Goal: Task Accomplishment & Management: Manage account settings

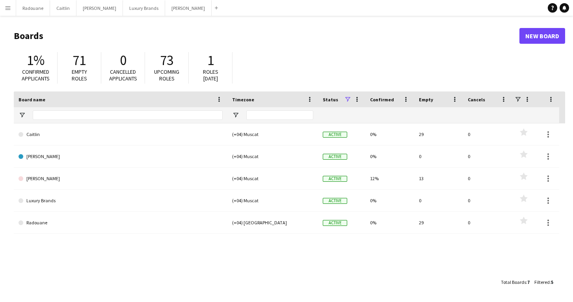
click at [9, 10] on app-icon "Menu" at bounding box center [8, 8] width 6 height 6
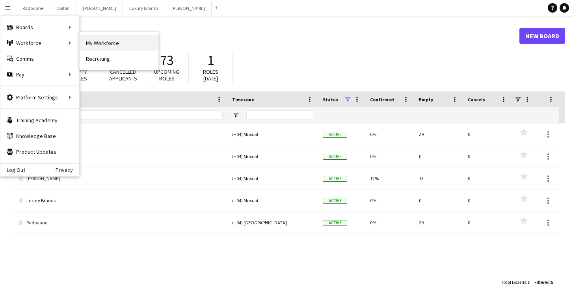
click at [93, 46] on link "My Workforce" at bounding box center [119, 43] width 79 height 16
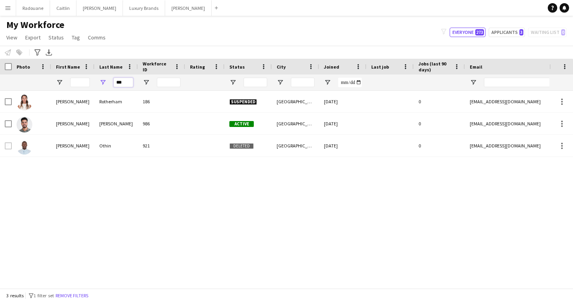
click at [129, 83] on input "***" at bounding box center [123, 82] width 20 height 9
type input "*"
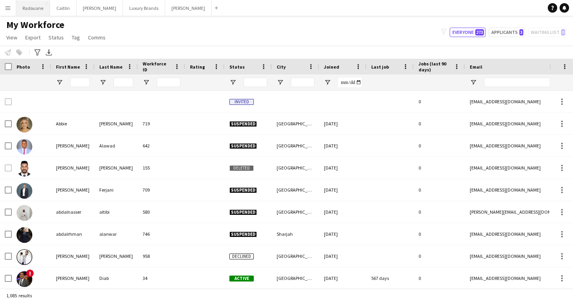
click at [30, 10] on button "Radouane Close" at bounding box center [33, 7] width 34 height 15
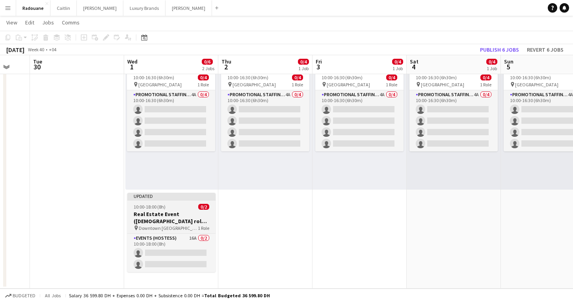
scroll to position [41, 0]
click at [181, 215] on h3 "Real Estate Event ([DEMOGRAPHIC_DATA] role) [GEOGRAPHIC_DATA]" at bounding box center [171, 217] width 88 height 14
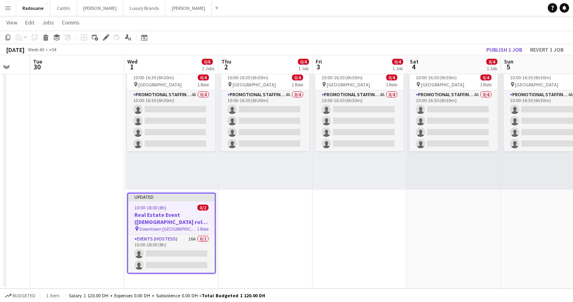
click at [161, 219] on h3 "Real Estate Event ([DEMOGRAPHIC_DATA] role) [GEOGRAPHIC_DATA]" at bounding box center [171, 218] width 87 height 14
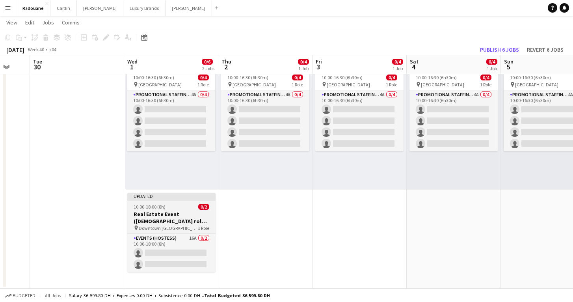
click at [161, 219] on h3 "Real Estate Event ([DEMOGRAPHIC_DATA] role) [GEOGRAPHIC_DATA]" at bounding box center [171, 217] width 88 height 14
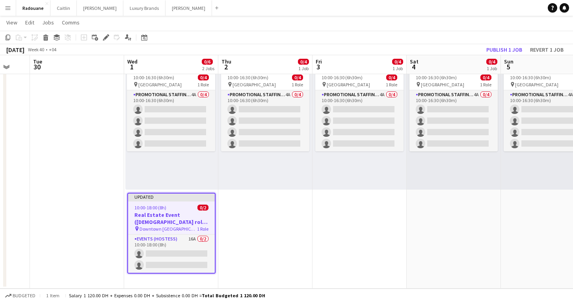
click at [161, 219] on h3 "Real Estate Event ([DEMOGRAPHIC_DATA] role) [GEOGRAPHIC_DATA]" at bounding box center [171, 218] width 87 height 14
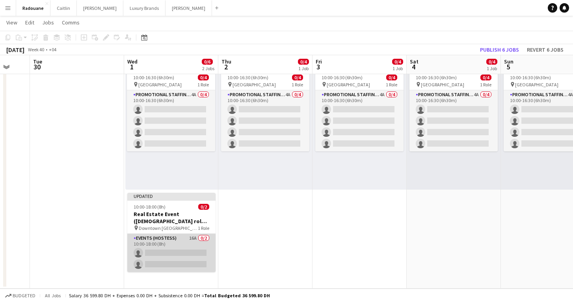
click at [163, 262] on app-card-role "Events (Hostess) 16A 0/2 10:00-18:00 (8h) single-neutral-actions single-neutral…" at bounding box center [171, 253] width 88 height 38
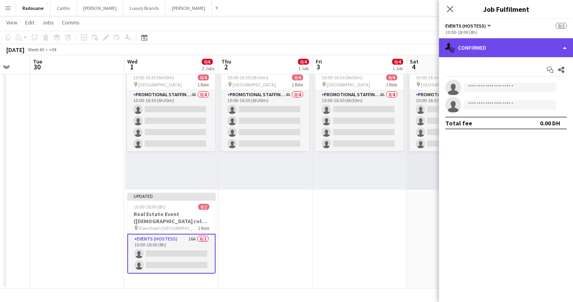
click at [521, 52] on div "single-neutral-actions-check-2 Confirmed" at bounding box center [506, 47] width 134 height 19
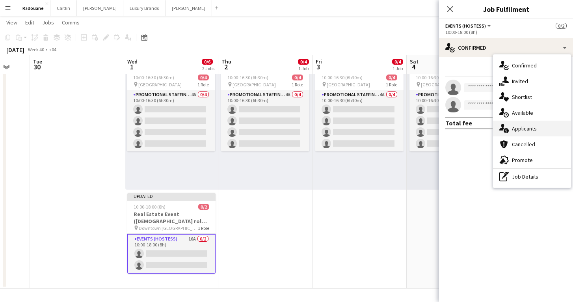
click at [532, 127] on span "Applicants" at bounding box center [524, 128] width 25 height 7
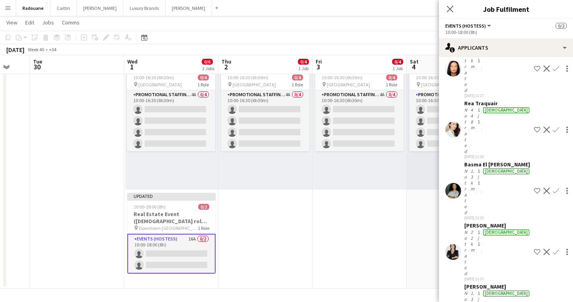
click at [388, 238] on app-date-cell "10:00-16:30 (6h30m) 0/4 pin [GEOGRAPHIC_DATA] 1 Role Promotional Staffing (Bran…" at bounding box center [359, 167] width 94 height 241
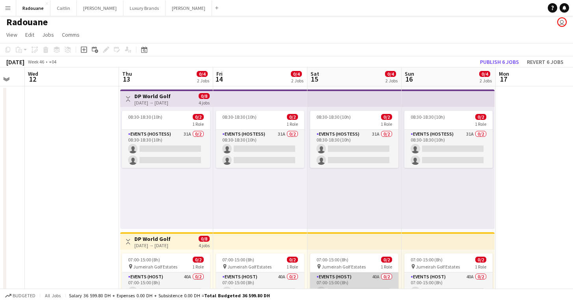
scroll to position [2, 0]
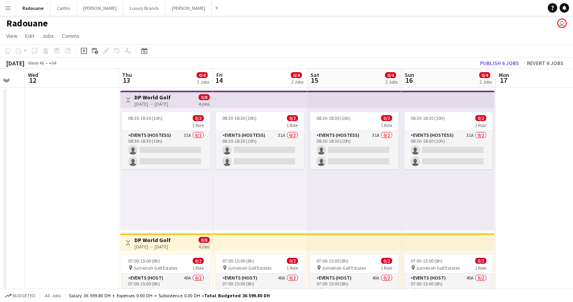
click at [12, 7] on button "Menu" at bounding box center [8, 8] width 16 height 16
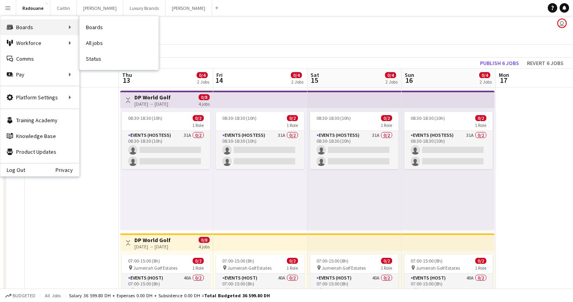
click at [15, 26] on div "Boards Boards" at bounding box center [39, 27] width 79 height 16
click at [94, 45] on link "My Workforce" at bounding box center [119, 43] width 79 height 16
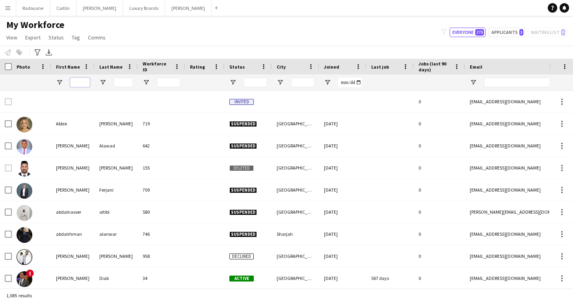
click at [79, 83] on input "First Name Filter Input" at bounding box center [80, 82] width 20 height 9
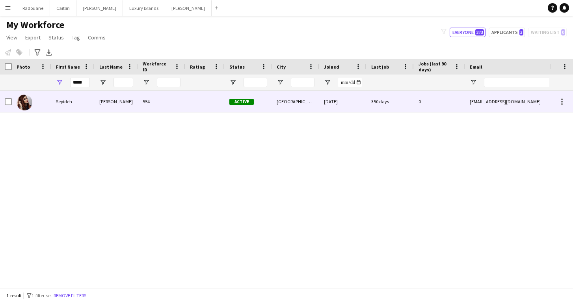
drag, startPoint x: 74, startPoint y: 95, endPoint x: 67, endPoint y: 97, distance: 7.8
click at [67, 97] on div "Sepideh" at bounding box center [72, 102] width 43 height 22
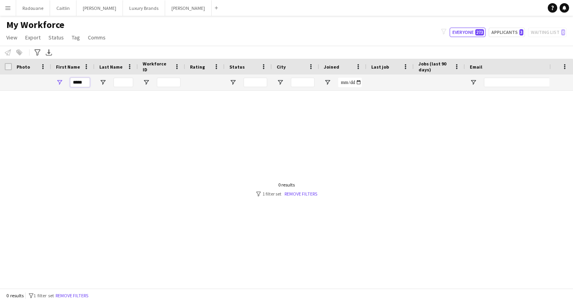
click at [85, 83] on input "*****" at bounding box center [80, 82] width 20 height 9
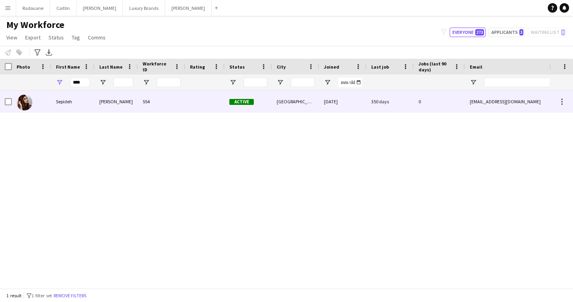
click at [56, 96] on div "Sepideh" at bounding box center [72, 102] width 43 height 22
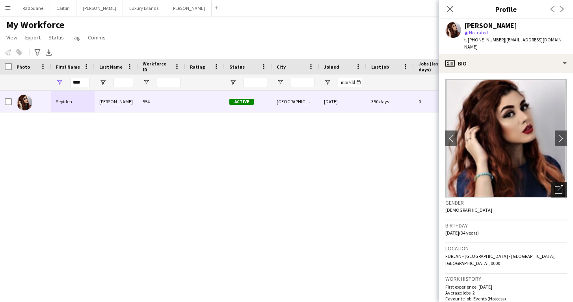
click at [558, 185] on icon "Open photos pop-in" at bounding box center [559, 189] width 8 height 8
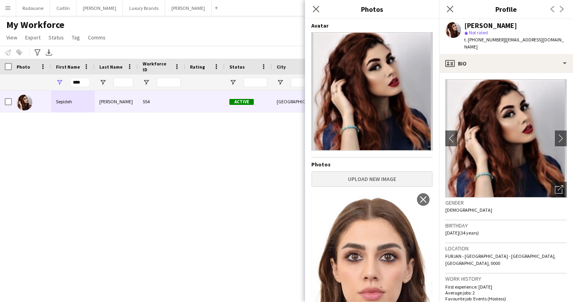
click at [369, 180] on button "Upload new image" at bounding box center [371, 179] width 121 height 16
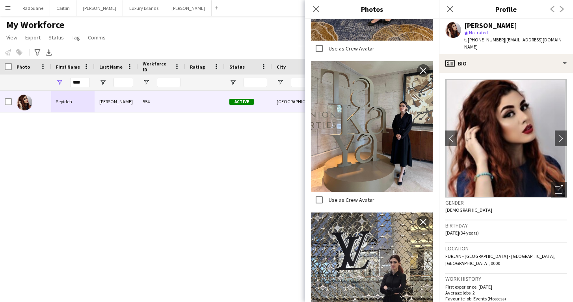
scroll to position [494, 0]
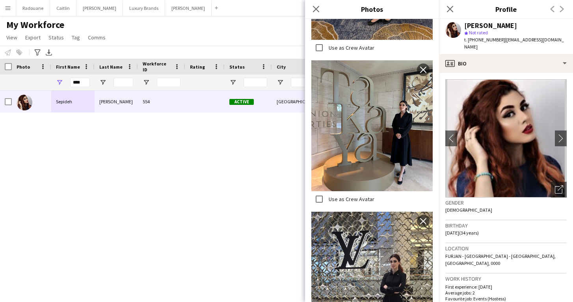
click at [239, 242] on div "[PERSON_NAME] 554 Active [GEOGRAPHIC_DATA] [DATE] 350 days 0 [EMAIL_ADDRESS][DO…" at bounding box center [274, 189] width 549 height 197
click at [316, 7] on icon "Close pop-in" at bounding box center [315, 8] width 7 height 7
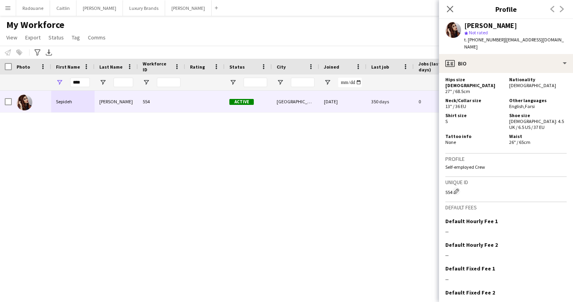
click at [373, 225] on div "[PERSON_NAME] 554 Active [GEOGRAPHIC_DATA] [DATE] 350 days 0 [EMAIL_ADDRESS][DO…" at bounding box center [274, 189] width 549 height 197
click at [449, 9] on icon "Close pop-in" at bounding box center [449, 8] width 7 height 7
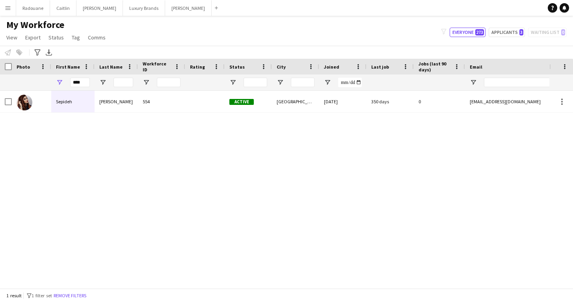
click at [6, 12] on button "Menu" at bounding box center [8, 8] width 16 height 16
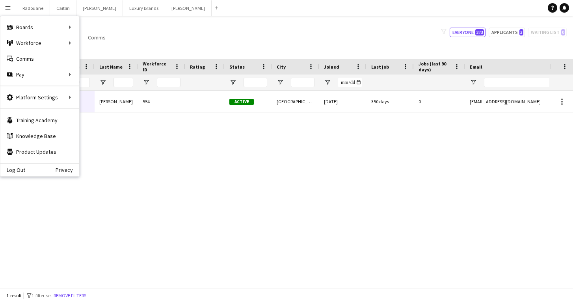
click at [132, 124] on div "[PERSON_NAME] 554 Active [GEOGRAPHIC_DATA] [DATE] 350 days 0 [EMAIL_ADDRESS][DO…" at bounding box center [274, 189] width 549 height 197
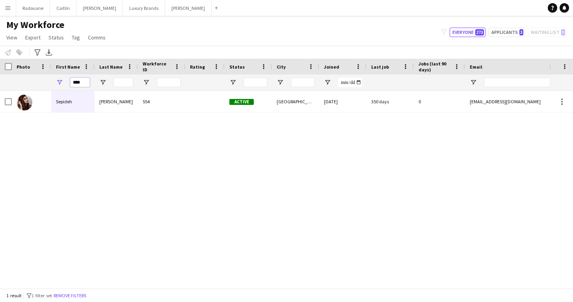
click at [83, 83] on input "****" at bounding box center [80, 82] width 20 height 9
type input "*"
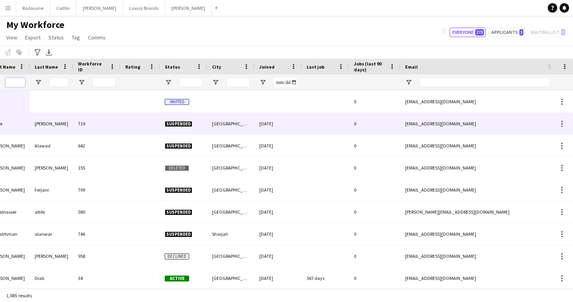
scroll to position [0, 0]
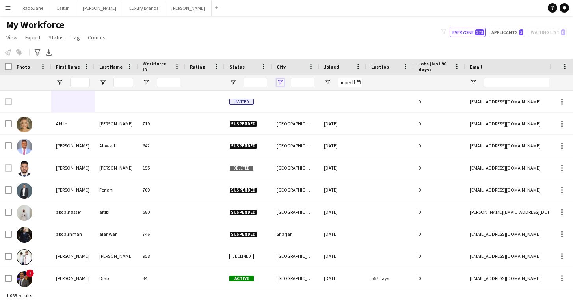
click at [282, 82] on span "Open Filter Menu" at bounding box center [279, 82] width 7 height 7
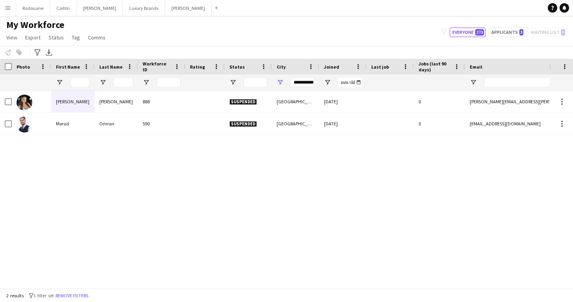
click at [208, 184] on div "[PERSON_NAME] 590 Suspended [GEOGRAPHIC_DATA] [DATE] 0 [EMAIL_ADDRESS][DOMAIN_N…" at bounding box center [274, 189] width 549 height 197
click at [283, 84] on span "Open Filter Menu" at bounding box center [279, 82] width 7 height 7
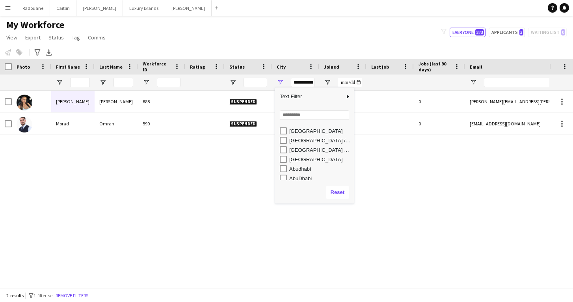
click at [288, 143] on div "[GEOGRAPHIC_DATA] / [GEOGRAPHIC_DATA]" at bounding box center [317, 139] width 74 height 9
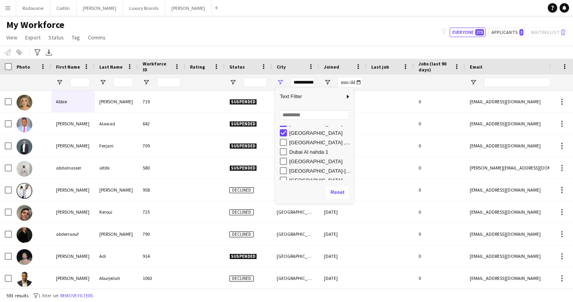
click at [295, 143] on div "[GEOGRAPHIC_DATA] , [GEOGRAPHIC_DATA]" at bounding box center [320, 142] width 62 height 6
click at [293, 154] on div "Dubai Al nahda 1" at bounding box center [320, 152] width 62 height 6
click at [293, 160] on div "[GEOGRAPHIC_DATA]" at bounding box center [320, 161] width 62 height 6
click at [298, 150] on div "[GEOGRAPHIC_DATA]-[GEOGRAPHIC_DATA]" at bounding box center [320, 150] width 62 height 6
click at [297, 158] on div "[GEOGRAPHIC_DATA], [GEOGRAPHIC_DATA]" at bounding box center [320, 160] width 62 height 6
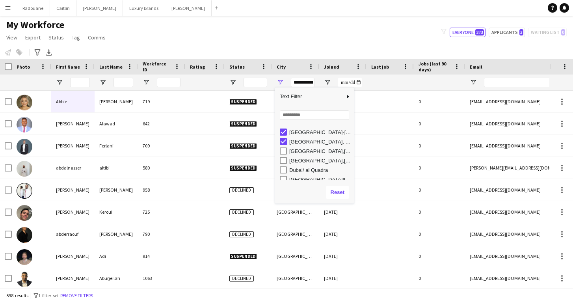
click at [297, 150] on div "[GEOGRAPHIC_DATA],[PERSON_NAME],[GEOGRAPHIC_DATA]" at bounding box center [320, 151] width 62 height 6
click at [295, 161] on div "[GEOGRAPHIC_DATA],[GEOGRAPHIC_DATA]" at bounding box center [320, 161] width 62 height 6
click at [295, 147] on div "Dubai/ al Quadra" at bounding box center [320, 146] width 62 height 6
click at [294, 152] on div "[GEOGRAPHIC_DATA]/[GEOGRAPHIC_DATA]" at bounding box center [320, 155] width 62 height 6
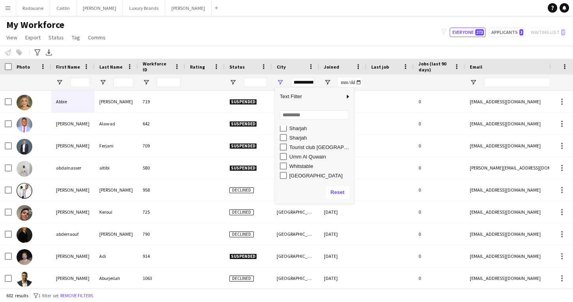
click at [290, 176] on div "[GEOGRAPHIC_DATA]" at bounding box center [320, 176] width 62 height 6
type input "**********"
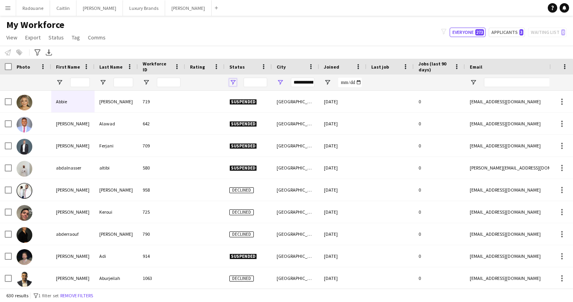
click at [234, 82] on span "Open Filter Menu" at bounding box center [232, 82] width 7 height 7
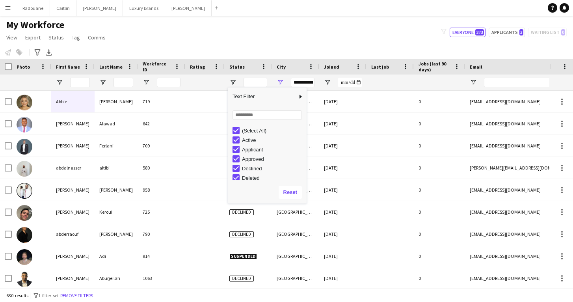
click at [248, 170] on div "Declined" at bounding box center [273, 168] width 62 height 6
type input "**********"
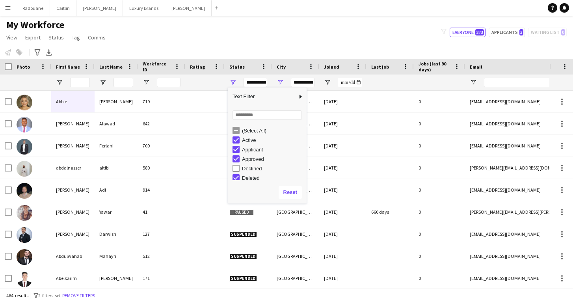
click at [247, 179] on div "Deleted" at bounding box center [273, 178] width 62 height 6
click at [245, 166] on div "Suspended" at bounding box center [273, 166] width 62 height 6
type input "**********"
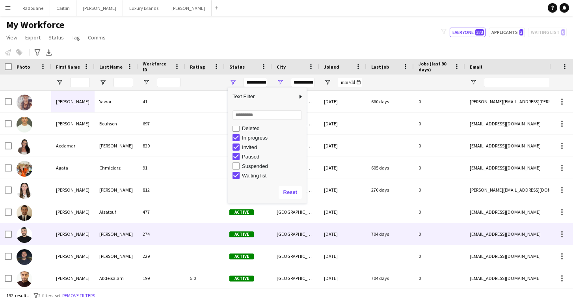
click at [205, 230] on div at bounding box center [204, 234] width 39 height 22
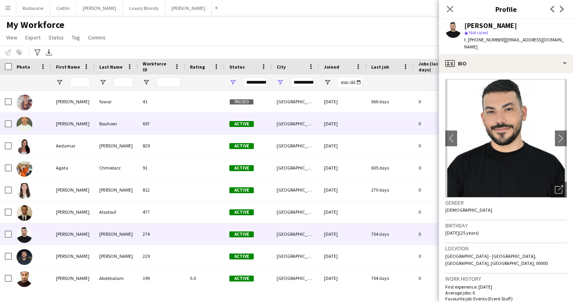
click at [191, 119] on div at bounding box center [204, 124] width 39 height 22
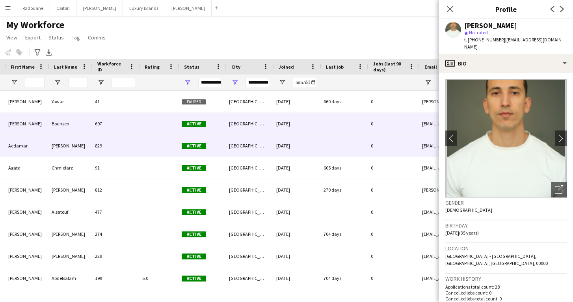
scroll to position [0, 75]
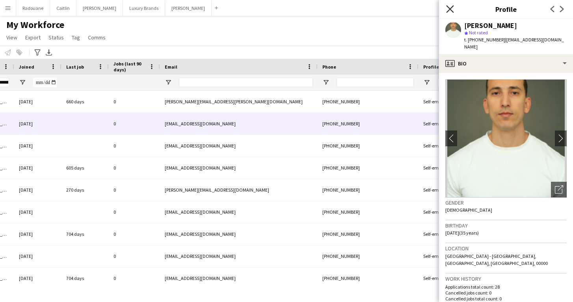
click at [449, 7] on icon at bounding box center [449, 8] width 7 height 7
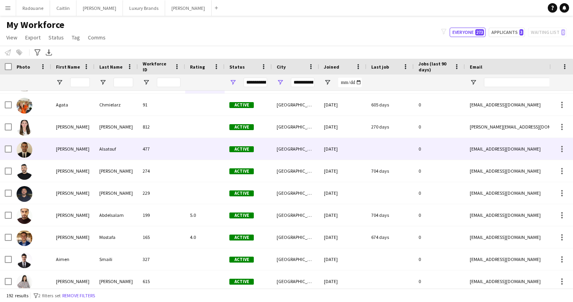
click at [193, 147] on div at bounding box center [204, 149] width 39 height 22
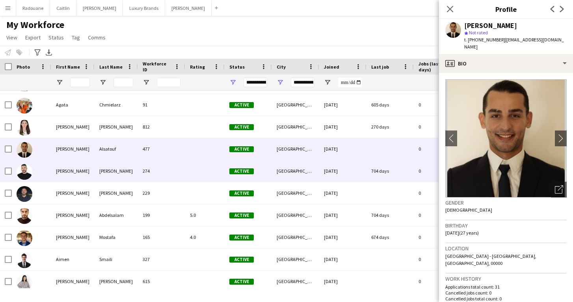
click at [167, 171] on div "274" at bounding box center [161, 171] width 47 height 22
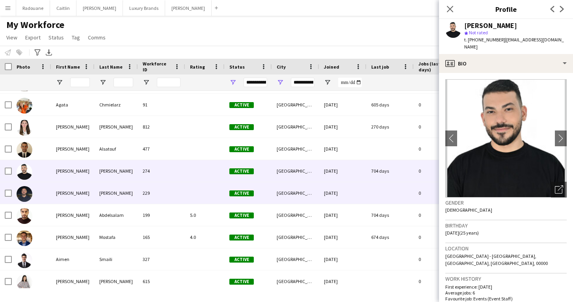
click at [166, 193] on div "229" at bounding box center [161, 193] width 47 height 22
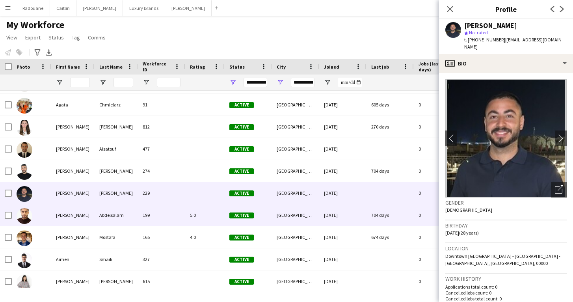
click at [159, 212] on div "199" at bounding box center [161, 215] width 47 height 22
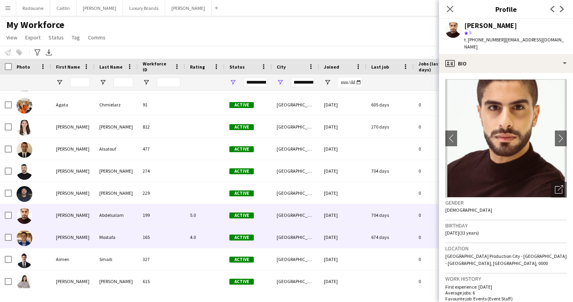
click at [158, 230] on div "165" at bounding box center [161, 237] width 47 height 22
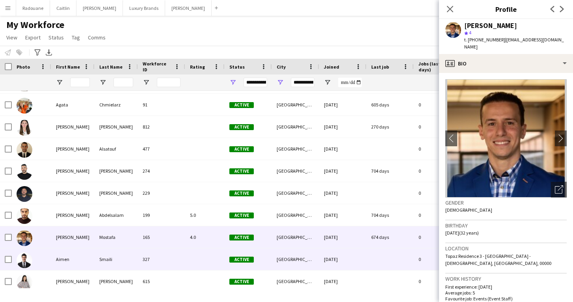
click at [153, 265] on div "327" at bounding box center [161, 259] width 47 height 22
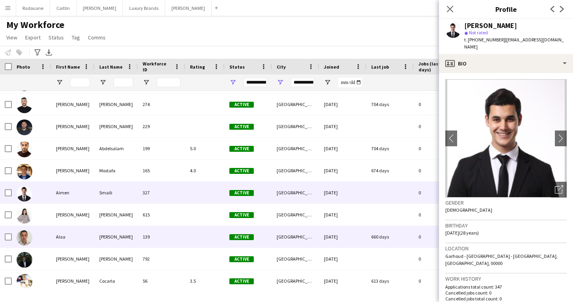
click at [173, 236] on div "139" at bounding box center [161, 237] width 47 height 22
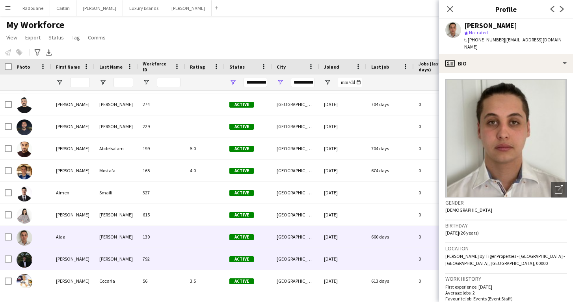
click at [176, 263] on div "792" at bounding box center [161, 259] width 47 height 22
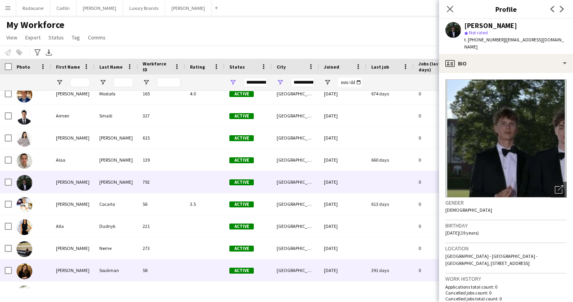
click at [177, 269] on div "58" at bounding box center [161, 270] width 47 height 22
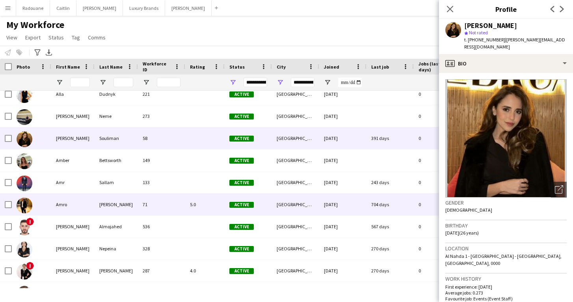
click at [181, 209] on div "71" at bounding box center [161, 204] width 47 height 22
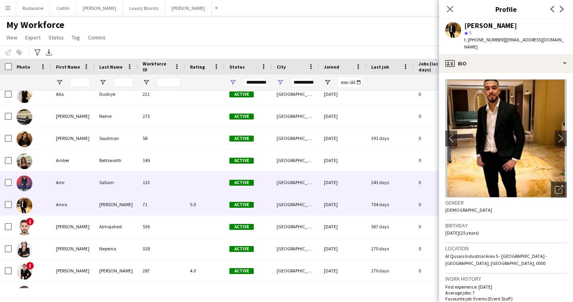
click at [187, 188] on div at bounding box center [204, 182] width 39 height 22
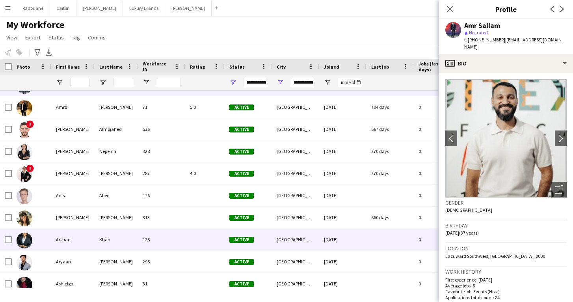
click at [173, 239] on div "125" at bounding box center [161, 239] width 47 height 22
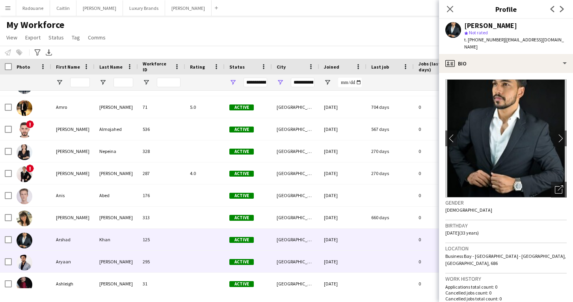
click at [175, 256] on div "295" at bounding box center [161, 261] width 47 height 22
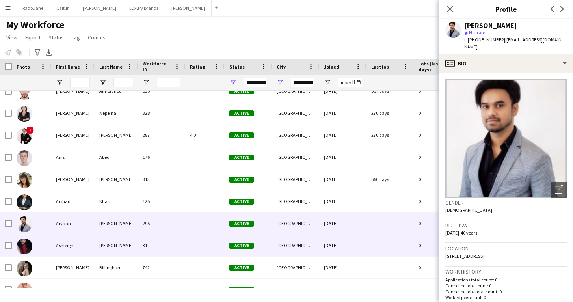
click at [173, 249] on div "31" at bounding box center [161, 245] width 47 height 22
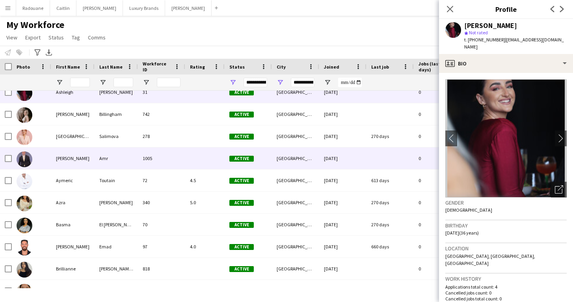
click at [161, 163] on div "1005" at bounding box center [161, 158] width 47 height 22
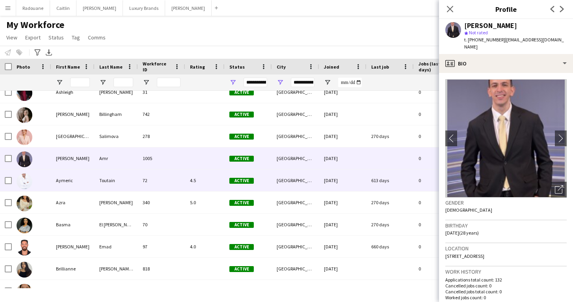
click at [159, 180] on div "72" at bounding box center [161, 180] width 47 height 22
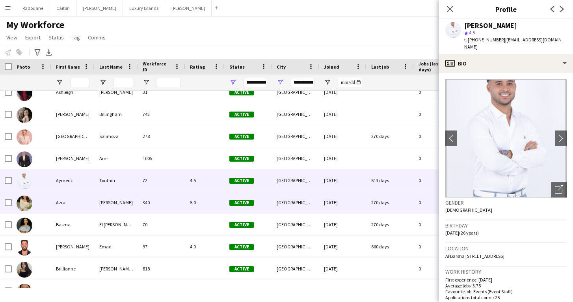
click at [154, 205] on div "340" at bounding box center [161, 202] width 47 height 22
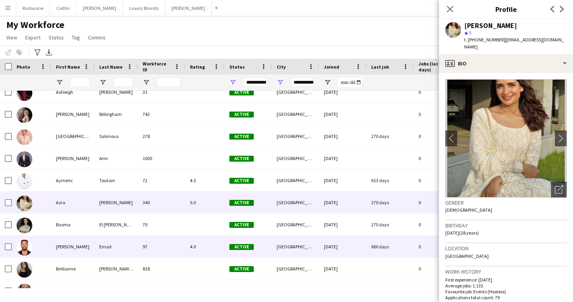
click at [160, 250] on div "97" at bounding box center [161, 247] width 47 height 22
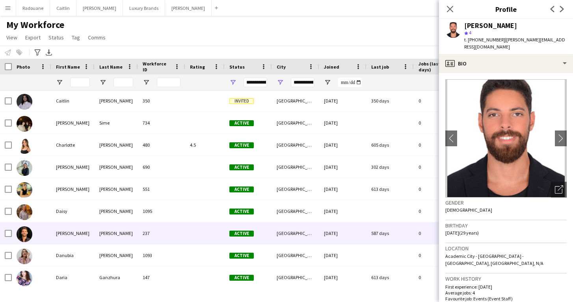
click at [163, 240] on div "237" at bounding box center [161, 233] width 47 height 22
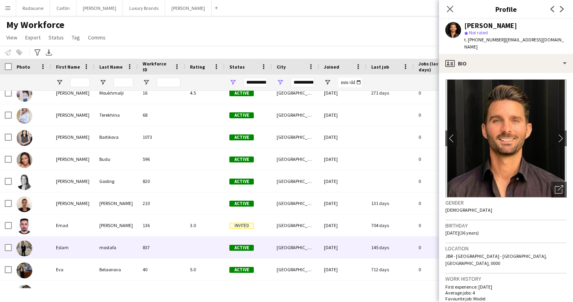
click at [163, 240] on div "837" at bounding box center [161, 247] width 47 height 22
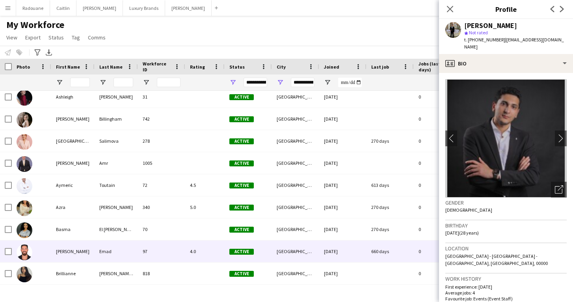
click at [106, 248] on div "Emad" at bounding box center [116, 251] width 43 height 22
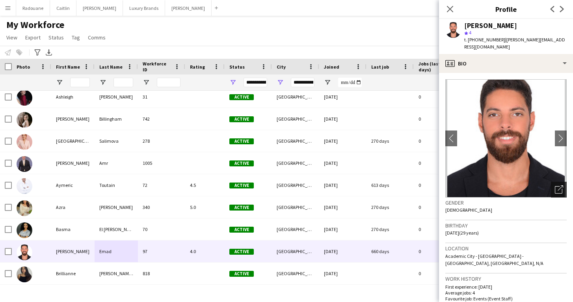
click at [558, 187] on div "Open photos pop-in" at bounding box center [559, 190] width 16 height 16
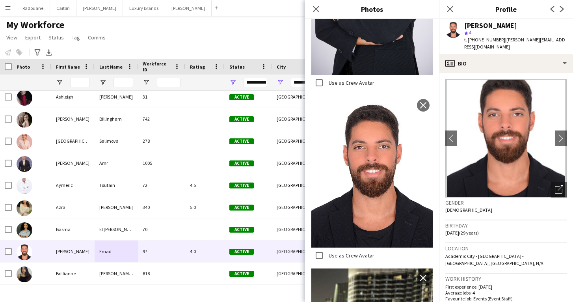
click at [384, 220] on img at bounding box center [371, 172] width 121 height 152
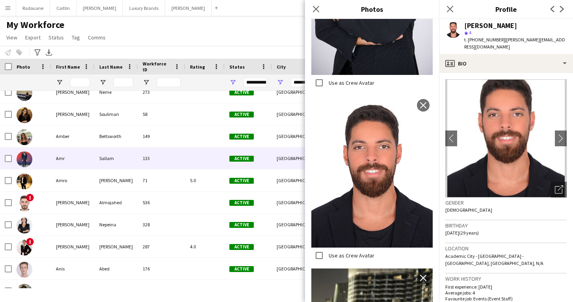
click at [161, 162] on div "133" at bounding box center [161, 158] width 47 height 22
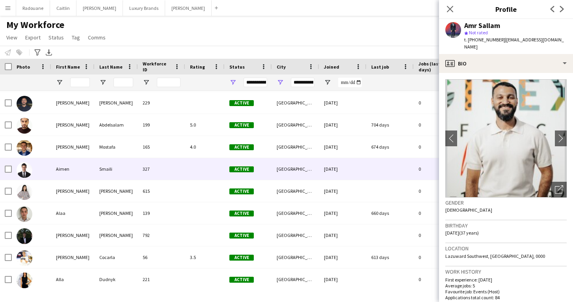
click at [161, 165] on div "327" at bounding box center [161, 169] width 47 height 22
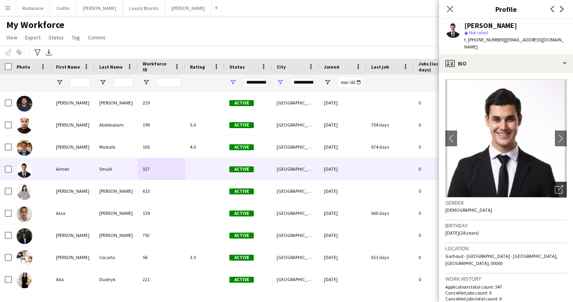
click at [555, 185] on icon "Open photos pop-in" at bounding box center [559, 189] width 8 height 8
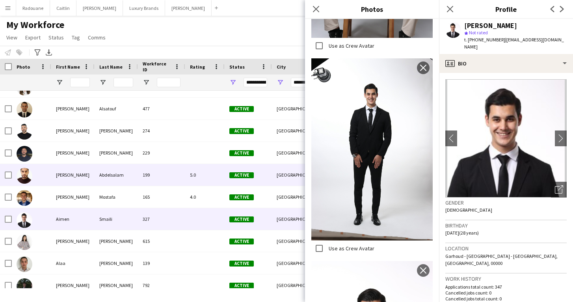
click at [165, 172] on div "199" at bounding box center [161, 175] width 47 height 22
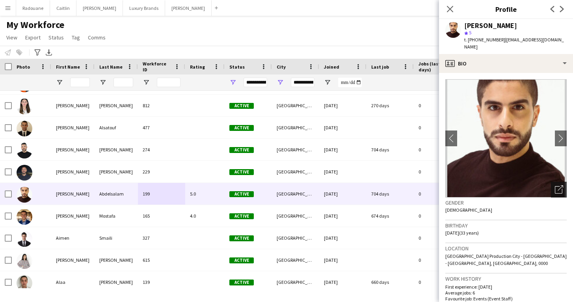
click at [558, 185] on icon "Open photos pop-in" at bounding box center [559, 189] width 8 height 8
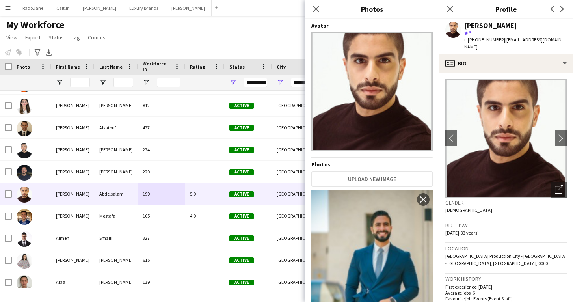
scroll to position [0, 0]
click at [61, 9] on button "[PERSON_NAME]" at bounding box center [63, 7] width 26 height 15
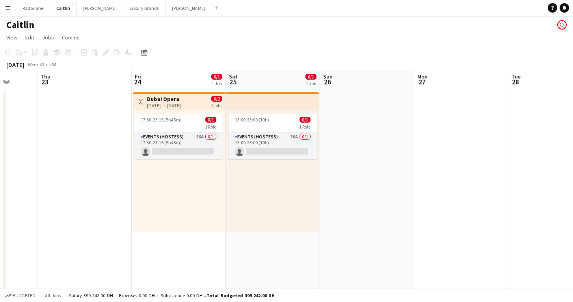
scroll to position [0, 245]
click at [181, 246] on app-date-cell "Toggle View Dubai Opera [DATE] → [DATE] 0/2 2 jobs 17:30-23:15 (5h45m) 0/1 1 Ro…" at bounding box center [179, 233] width 94 height 288
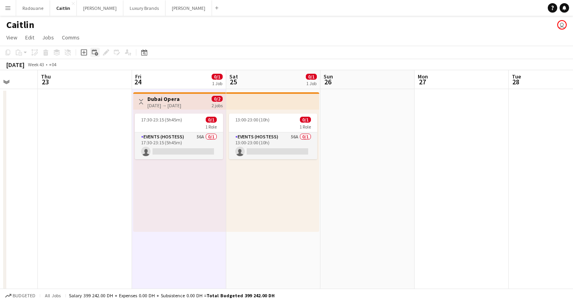
click at [96, 52] on icon at bounding box center [97, 54] width 4 height 4
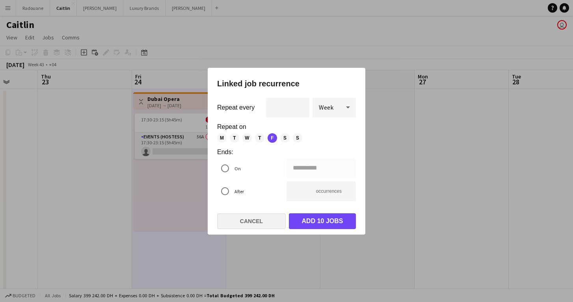
click at [248, 225] on button "Cancel" at bounding box center [251, 221] width 69 height 16
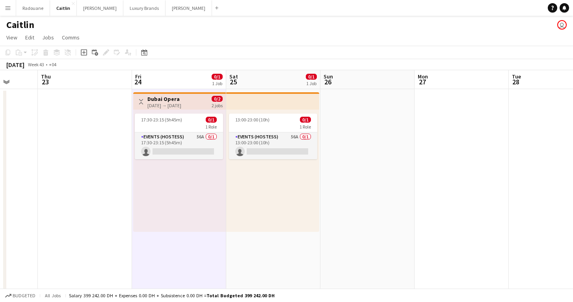
click at [96, 194] on app-date-cell at bounding box center [85, 233] width 94 height 288
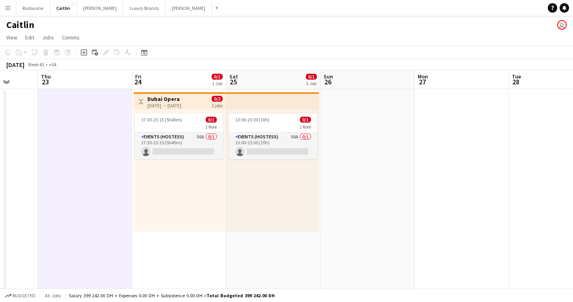
click at [188, 237] on app-date-cell "Toggle View Dubai Opera [DATE] → [DATE] 0/2 2 jobs 17:30-23:15 (5h45m) 0/1 1 Ro…" at bounding box center [179, 233] width 94 height 288
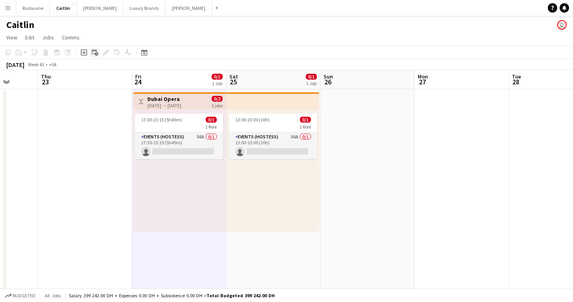
click at [96, 51] on icon at bounding box center [94, 51] width 5 height 5
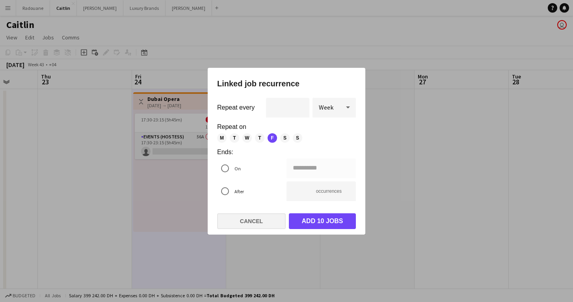
click at [245, 220] on button "Cancel" at bounding box center [251, 221] width 69 height 16
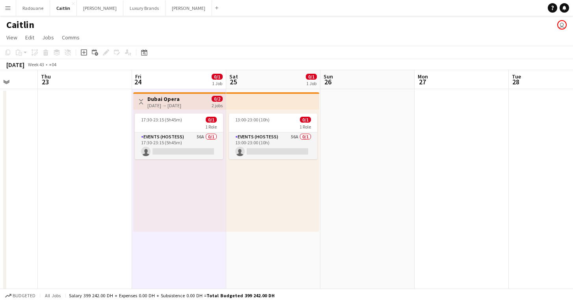
click at [198, 229] on div "17:30-23:15 (5h45m) 0/1 1 Role Events (Hostess) 56A 0/1 17:30-23:15 (5h45m) sin…" at bounding box center [179, 170] width 93 height 122
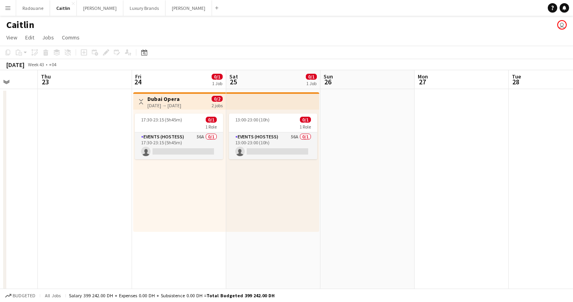
click at [198, 229] on div "17:30-23:15 (5h45m) 0/1 1 Role Events (Hostess) 56A 0/1 17:30-23:15 (5h45m) sin…" at bounding box center [179, 170] width 93 height 122
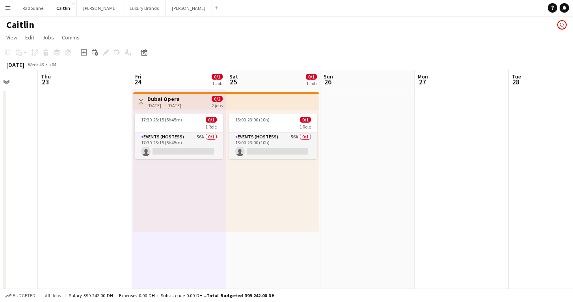
click at [100, 189] on app-date-cell at bounding box center [85, 233] width 94 height 288
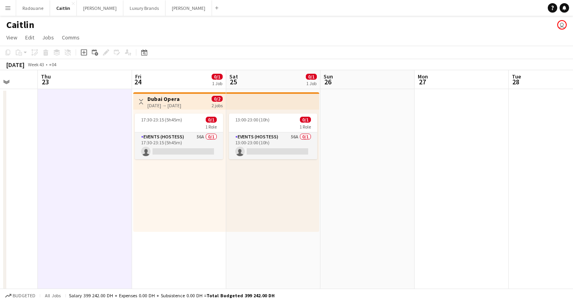
click at [162, 199] on div "17:30-23:15 (5h45m) 0/1 1 Role Events (Hostess) 56A 0/1 17:30-23:15 (5h45m) sin…" at bounding box center [179, 170] width 93 height 122
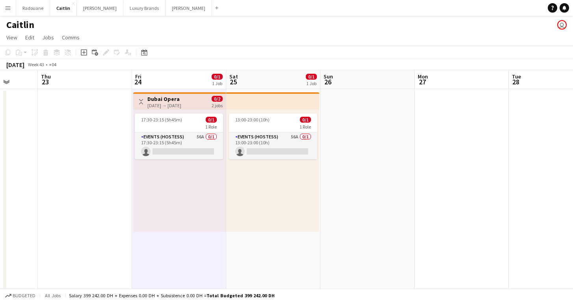
click at [109, 212] on app-date-cell at bounding box center [85, 233] width 94 height 288
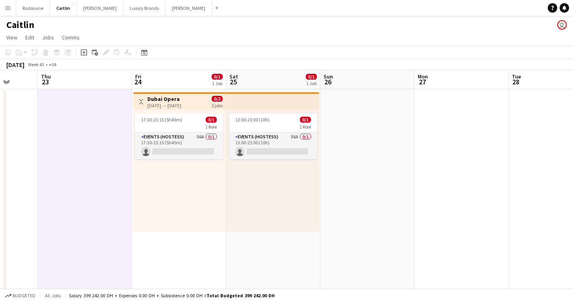
click at [162, 206] on div "17:30-23:15 (5h45m) 0/1 1 Role Events (Hostess) 56A 0/1 17:30-23:15 (5h45m) sin…" at bounding box center [179, 170] width 93 height 122
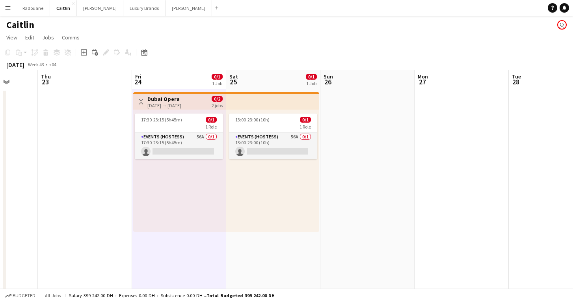
click at [108, 206] on app-date-cell at bounding box center [85, 233] width 94 height 288
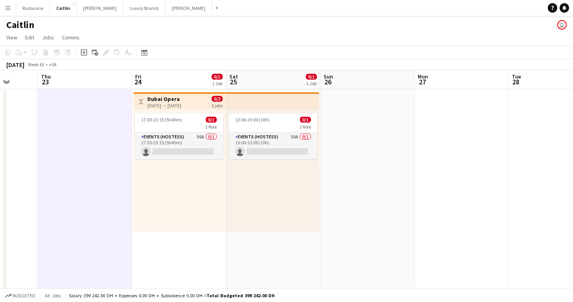
click at [178, 251] on app-date-cell "Toggle View Dubai Opera [DATE] → [DATE] 0/2 2 jobs 17:30-23:15 (5h45m) 0/1 1 Ro…" at bounding box center [179, 233] width 94 height 288
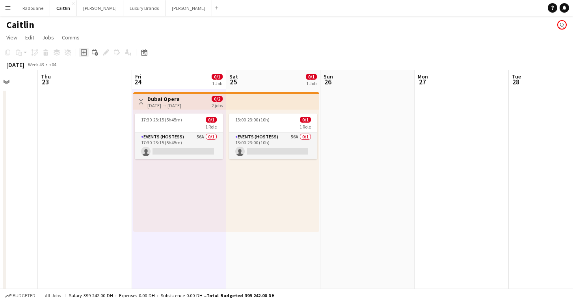
click at [84, 54] on icon "Add job" at bounding box center [84, 52] width 6 height 6
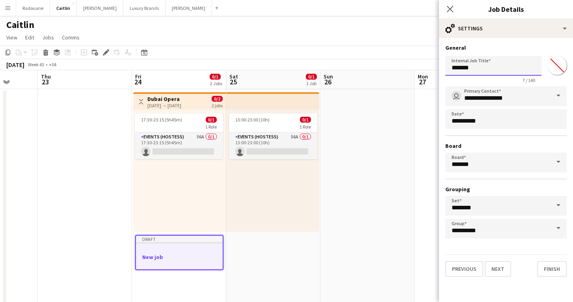
click at [498, 71] on input "*******" at bounding box center [493, 66] width 96 height 20
type input "*"
type input "****"
click at [558, 96] on span at bounding box center [558, 95] width 17 height 19
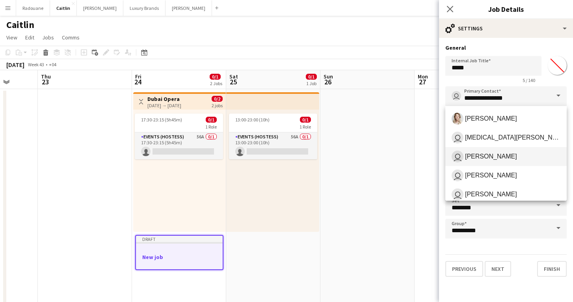
click at [485, 159] on span "[PERSON_NAME]" at bounding box center [491, 155] width 52 height 7
type input "**********"
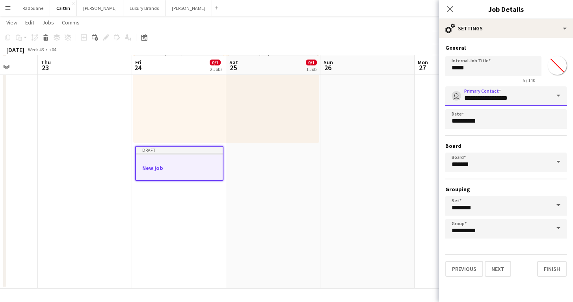
scroll to position [88, 0]
click at [498, 269] on button "Next" at bounding box center [497, 269] width 26 height 16
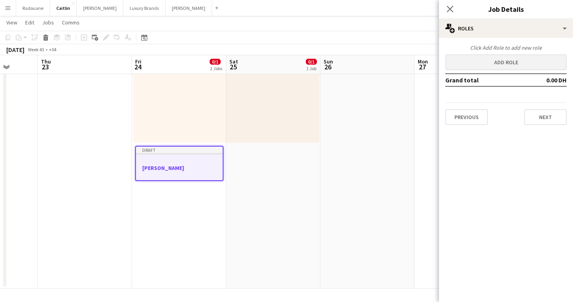
click at [509, 62] on button "Add role" at bounding box center [505, 62] width 121 height 16
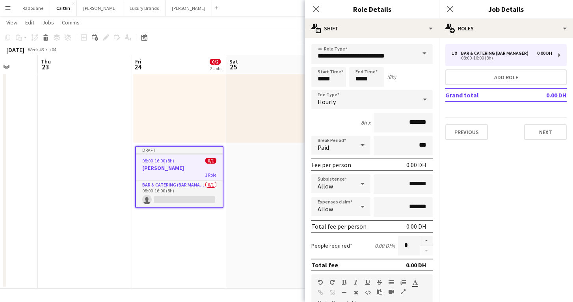
click at [421, 54] on span at bounding box center [424, 53] width 17 height 19
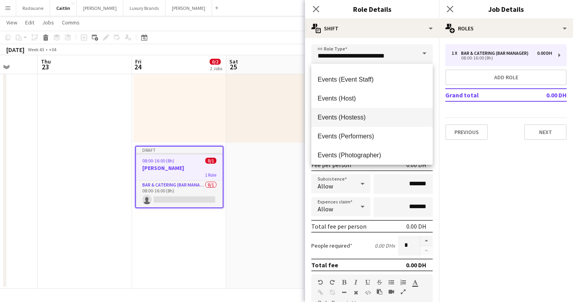
scroll to position [225, 0]
click at [355, 119] on span "Events (Hostess)" at bounding box center [371, 116] width 109 height 7
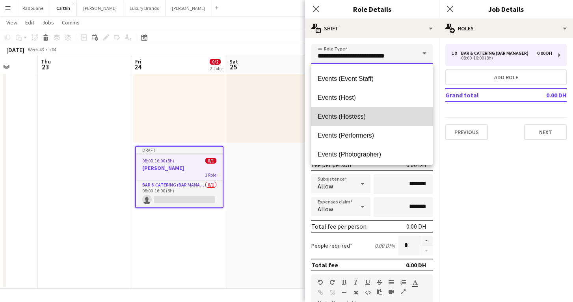
type input "**********"
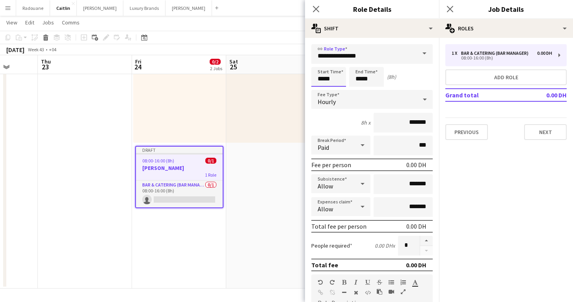
click at [325, 79] on input "*****" at bounding box center [328, 77] width 35 height 20
click at [320, 63] on div at bounding box center [321, 63] width 16 height 8
type input "*****"
click at [320, 63] on div at bounding box center [321, 63] width 16 height 8
click at [360, 81] on input "*****" at bounding box center [366, 77] width 35 height 20
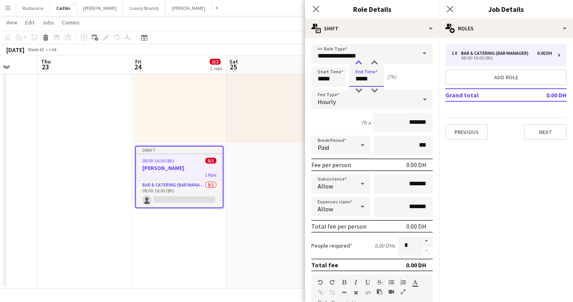
click at [360, 62] on div at bounding box center [359, 63] width 16 height 8
type input "*****"
click at [360, 62] on div at bounding box center [359, 63] width 16 height 8
click at [415, 122] on input "*******" at bounding box center [402, 123] width 59 height 20
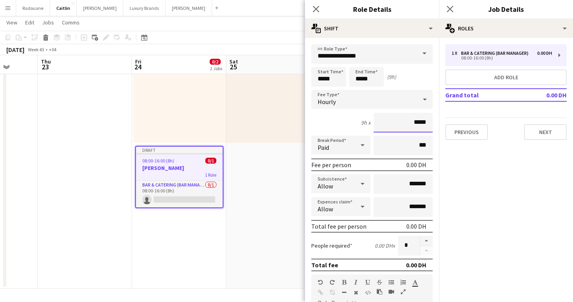
type input "****"
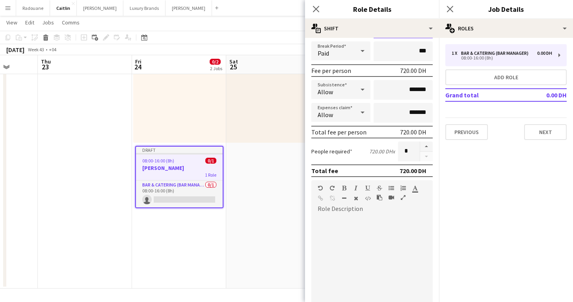
scroll to position [82, 0]
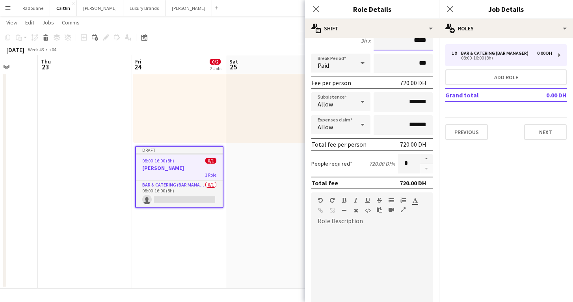
type input "*****"
drag, startPoint x: 411, startPoint y: 163, endPoint x: 400, endPoint y: 164, distance: 11.5
click at [400, 164] on input "*" at bounding box center [409, 164] width 22 height 20
click at [427, 159] on button "button" at bounding box center [426, 159] width 13 height 10
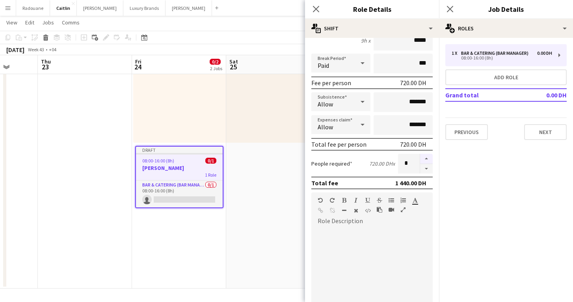
type input "*"
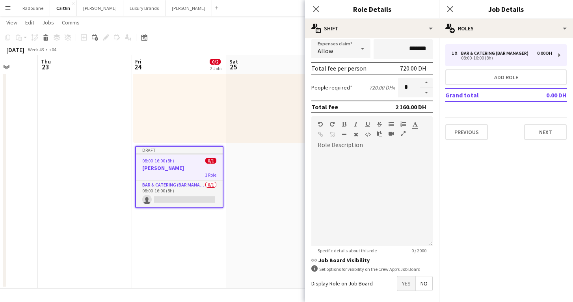
scroll to position [157, 0]
click at [340, 184] on div at bounding box center [371, 199] width 121 height 95
paste div
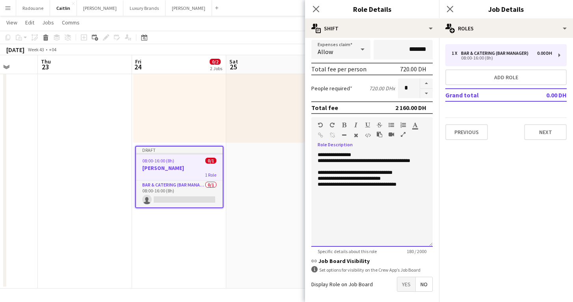
click at [380, 222] on div "**********" at bounding box center [371, 199] width 121 height 95
click at [342, 124] on icon "button" at bounding box center [344, 125] width 4 height 6
click at [344, 124] on icon "button" at bounding box center [344, 125] width 4 height 6
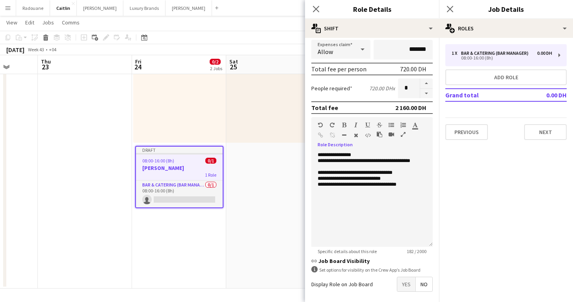
click at [344, 124] on icon "button" at bounding box center [344, 125] width 4 height 6
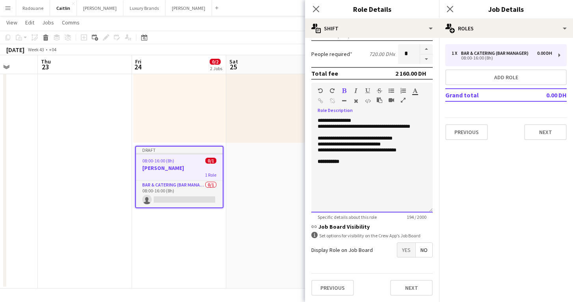
scroll to position [191, 0]
click at [403, 252] on span "Yes" at bounding box center [406, 250] width 18 height 14
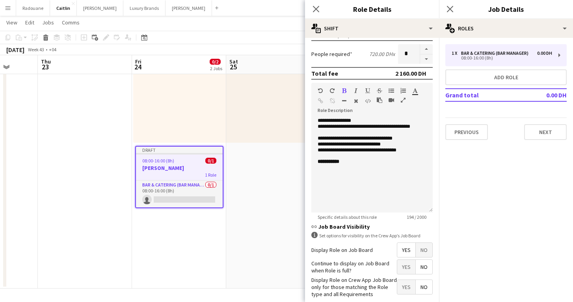
click at [405, 267] on span "Yes" at bounding box center [406, 267] width 18 height 14
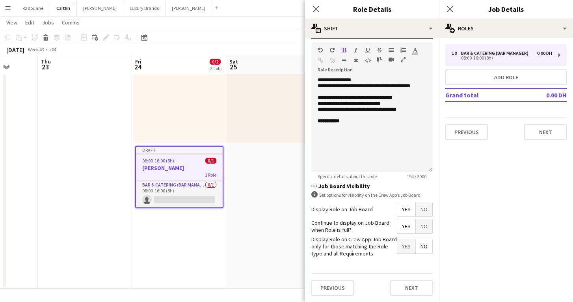
scroll to position [232, 0]
click at [406, 284] on button "Next" at bounding box center [411, 288] width 43 height 16
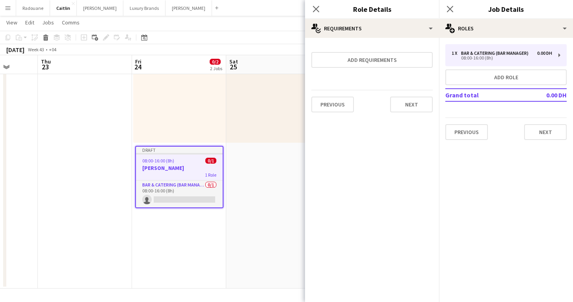
scroll to position [0, 0]
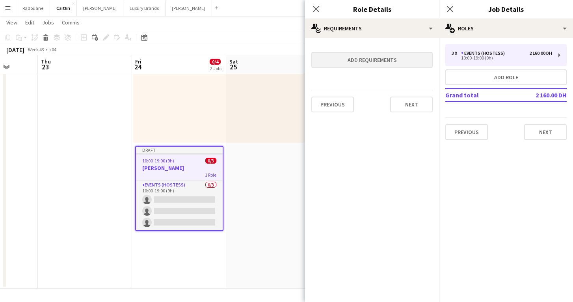
click at [398, 62] on button "Add requirements" at bounding box center [371, 60] width 121 height 16
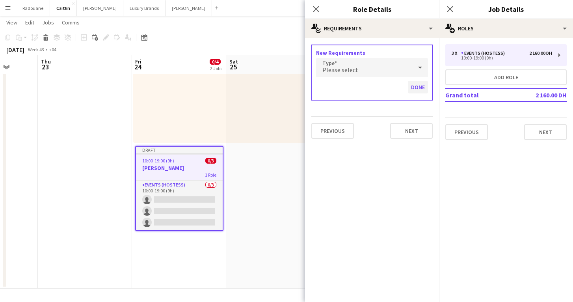
click at [418, 85] on button "Done" at bounding box center [418, 87] width 20 height 13
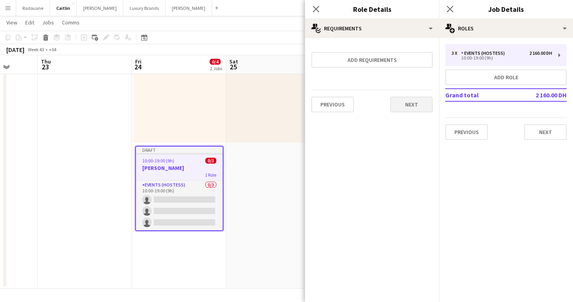
click at [413, 104] on button "Next" at bounding box center [411, 104] width 43 height 16
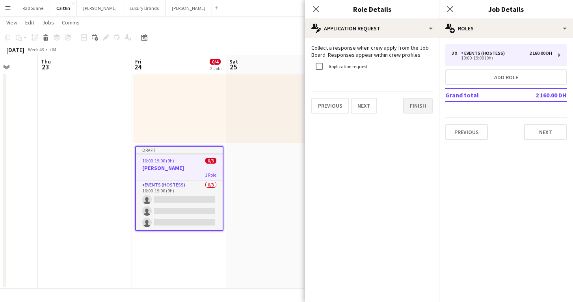
click at [413, 104] on button "Finish" at bounding box center [418, 106] width 30 height 16
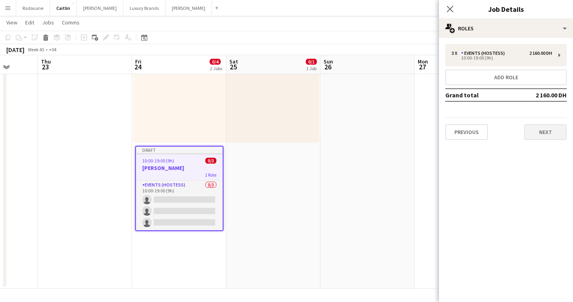
click at [542, 135] on button "Next" at bounding box center [545, 132] width 43 height 16
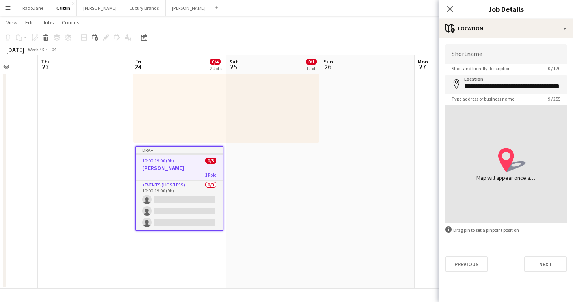
type input "**********"
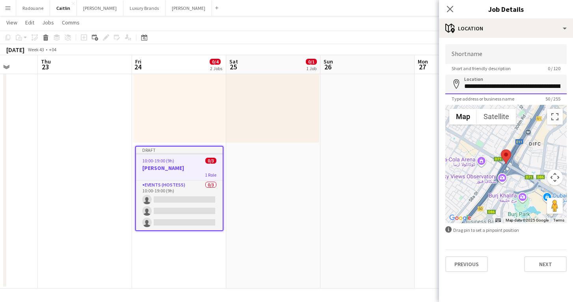
click at [491, 86] on input "**********" at bounding box center [505, 84] width 121 height 20
click at [545, 264] on button "Next" at bounding box center [545, 264] width 43 height 16
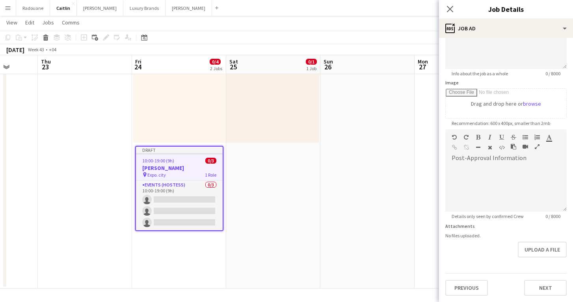
scroll to position [88, 0]
click at [465, 287] on button "Previous" at bounding box center [466, 288] width 43 height 16
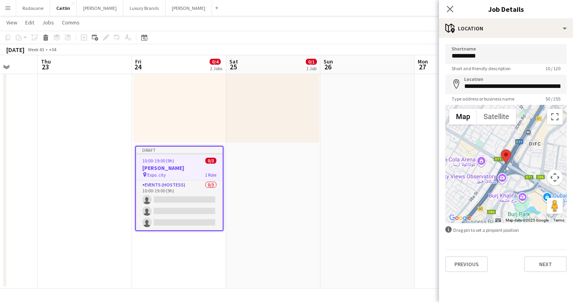
scroll to position [0, 0]
click at [494, 62] on input "*********" at bounding box center [505, 54] width 121 height 20
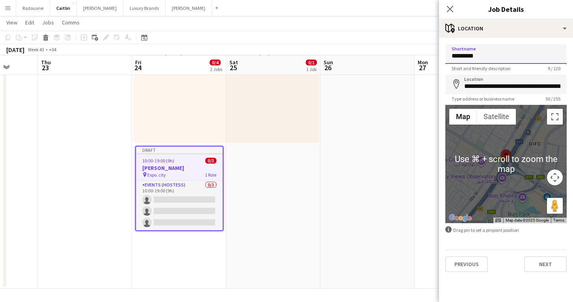
scroll to position [88, 0]
type input "*********"
click at [542, 263] on button "Next" at bounding box center [545, 264] width 43 height 16
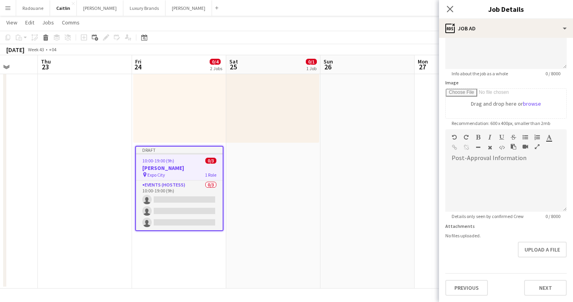
scroll to position [88, 0]
click at [538, 283] on button "Next" at bounding box center [545, 288] width 43 height 16
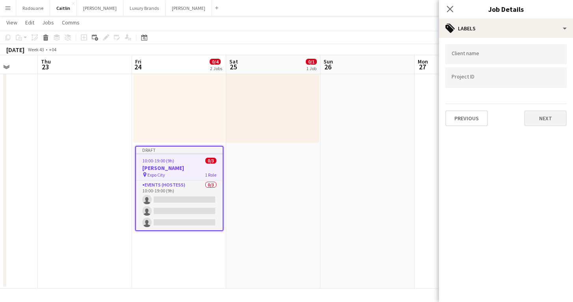
click at [540, 123] on button "Next" at bounding box center [545, 118] width 43 height 16
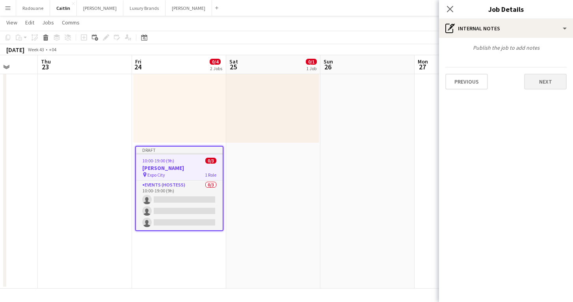
click at [553, 85] on button "Next" at bounding box center [545, 82] width 43 height 16
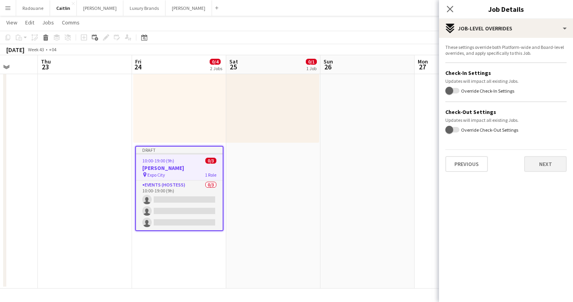
click at [549, 168] on button "Next" at bounding box center [545, 164] width 43 height 16
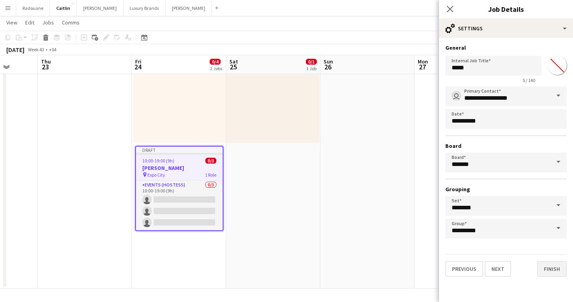
click at [548, 268] on button "Finish" at bounding box center [552, 269] width 30 height 16
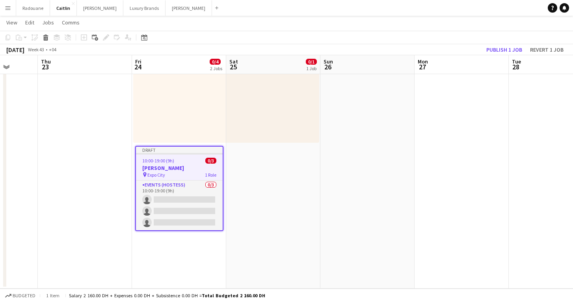
click at [189, 168] on h3 "[PERSON_NAME]" at bounding box center [179, 167] width 87 height 7
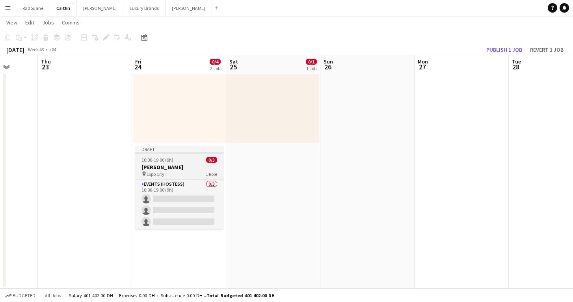
click at [189, 168] on h3 "[PERSON_NAME]" at bounding box center [179, 166] width 88 height 7
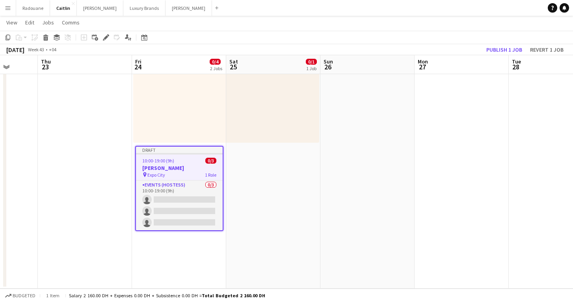
click at [268, 212] on app-date-cell "13:00-23:00 (10h) 0/1 1 Role Events (Hostess) 56A 0/1 13:00-23:00 (10h) single-…" at bounding box center [273, 144] width 94 height 288
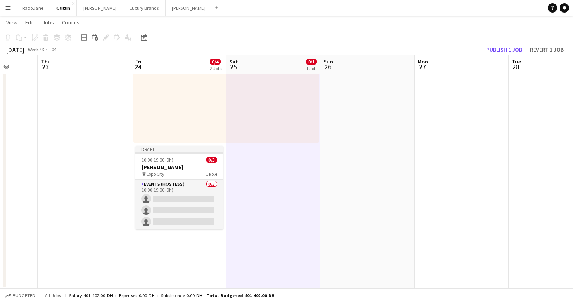
click at [345, 210] on app-date-cell at bounding box center [367, 144] width 94 height 288
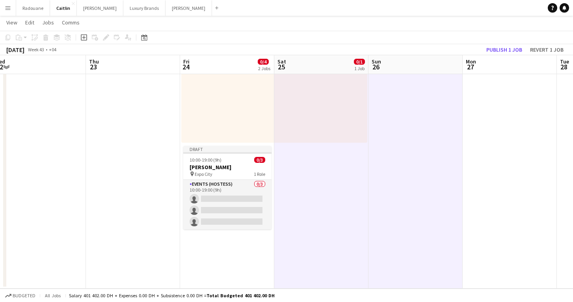
scroll to position [0, 197]
drag, startPoint x: 193, startPoint y: 158, endPoint x: 241, endPoint y: 180, distance: 52.9
click at [241, 180] on app-calendar-viewport "Mon 20 Tue 21 Wed 22 Thu 23 Fri 24 0/4 2 Jobs Sat 25 0/1 1 Job Sun 26 Mon 27 Tu…" at bounding box center [286, 115] width 573 height 346
click at [236, 152] on div at bounding box center [227, 153] width 88 height 2
click at [230, 259] on app-date-cell "Toggle View Dubai Opera [DATE] → [DATE] 0/2 2 jobs 17:30-23:15 (5h45m) 0/1 1 Ro…" at bounding box center [227, 144] width 94 height 288
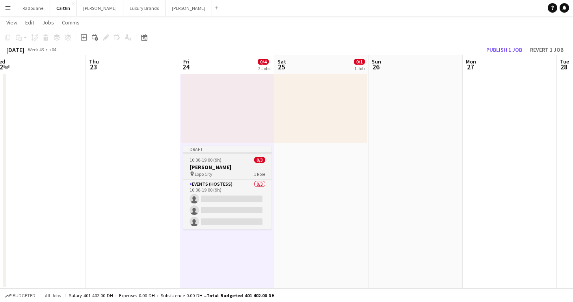
click at [243, 179] on div "Events (Hostess) 0/3 10:00-19:00 (9h) single-neutral-actions single-neutral-act…" at bounding box center [227, 204] width 88 height 50
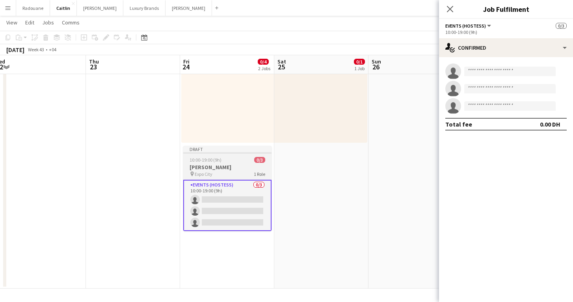
click at [243, 161] on div "10:00-19:00 (9h) 0/3" at bounding box center [227, 160] width 88 height 6
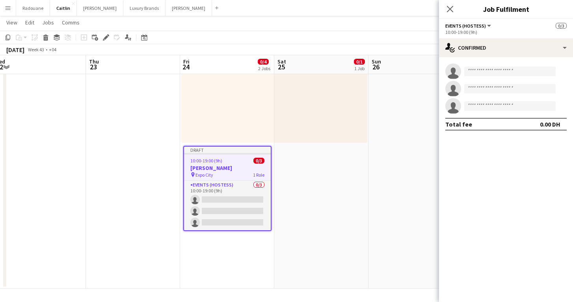
click at [316, 173] on app-date-cell "13:00-23:00 (10h) 0/1 1 Role Events (Hostess) 56A 0/1 13:00-23:00 (10h) single-…" at bounding box center [321, 144] width 94 height 288
click at [388, 171] on app-date-cell at bounding box center [415, 144] width 94 height 288
copy div
click at [329, 200] on app-date-cell "13:00-23:00 (10h) 0/1 1 Role Events (Hostess) 56A 0/1 13:00-23:00 (10h) single-…" at bounding box center [321, 144] width 94 height 288
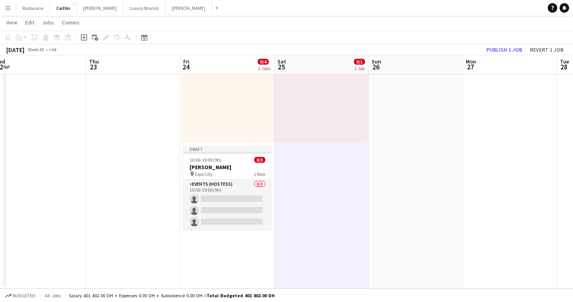
click at [406, 219] on app-date-cell at bounding box center [415, 144] width 94 height 288
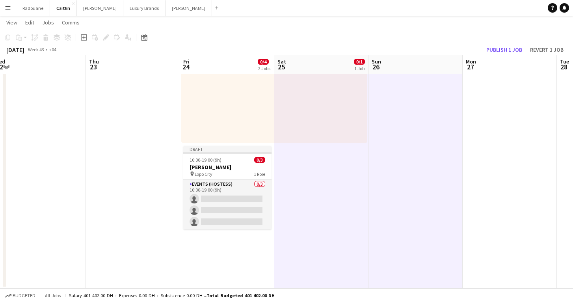
click at [199, 245] on app-date-cell "Toggle View Dubai Opera [DATE] → [DATE] 0/2 2 jobs 17:30-23:15 (5h45m) 0/1 1 Ro…" at bounding box center [227, 144] width 94 height 288
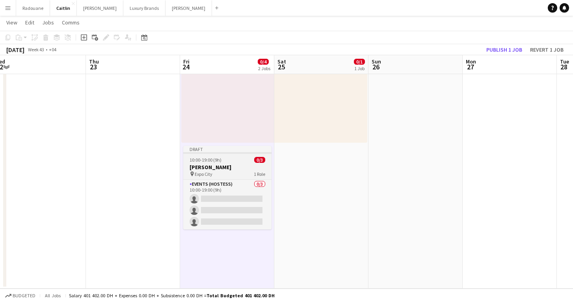
click at [219, 163] on app-job-card "Draft 10:00-19:00 (9h) 0/3 [PERSON_NAME] pin Expo City 1 Role Events (Hostess) …" at bounding box center [227, 187] width 88 height 83
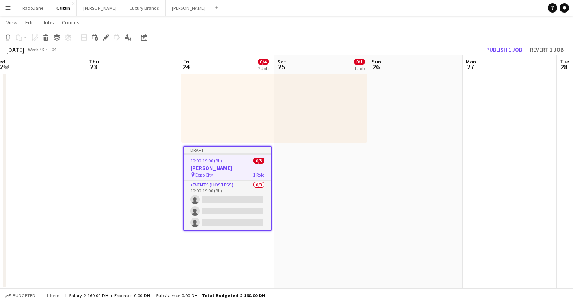
click at [325, 179] on app-date-cell "13:00-23:00 (10h) 0/1 1 Role Events (Hostess) 56A 0/1 13:00-23:00 (10h) single-…" at bounding box center [321, 144] width 94 height 288
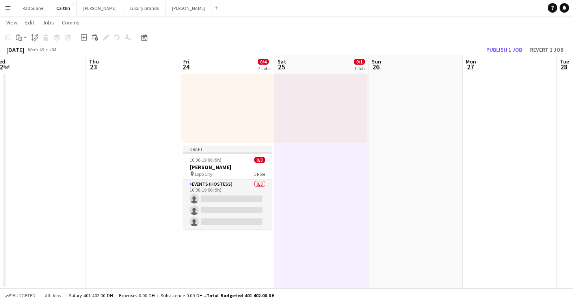
click at [387, 180] on app-date-cell at bounding box center [415, 144] width 94 height 288
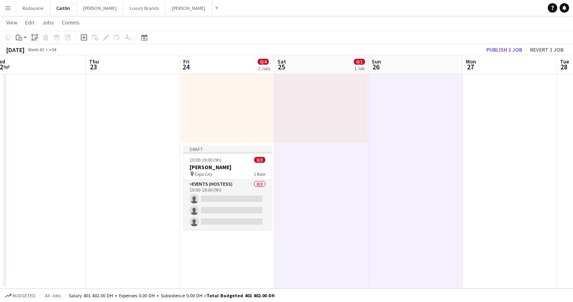
click at [36, 39] on icon at bounding box center [36, 38] width 3 height 3
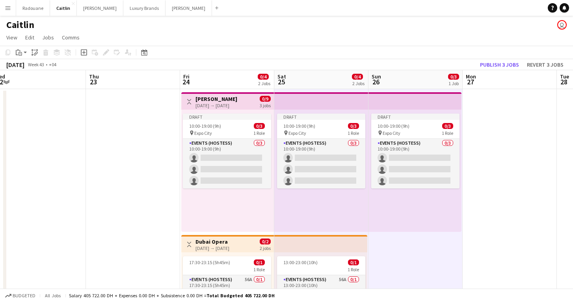
scroll to position [0, 0]
click at [230, 102] on h3 "[PERSON_NAME]" at bounding box center [216, 98] width 42 height 7
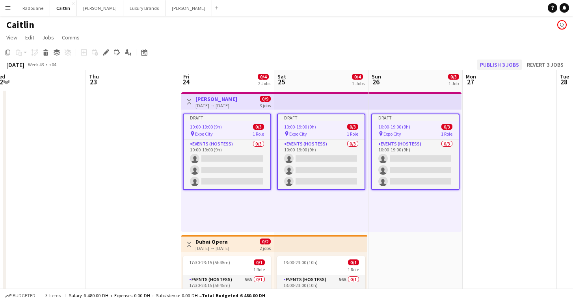
click at [503, 67] on button "Publish 3 jobs" at bounding box center [499, 64] width 45 height 10
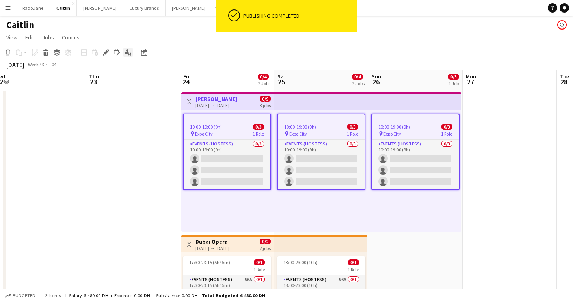
click at [129, 51] on icon "Applicants" at bounding box center [128, 52] width 6 height 6
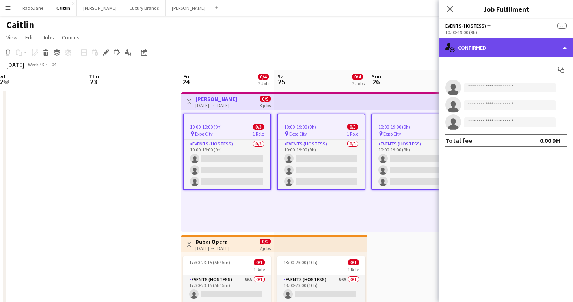
click at [507, 50] on div "single-neutral-actions-check-2 Confirmed" at bounding box center [506, 47] width 134 height 19
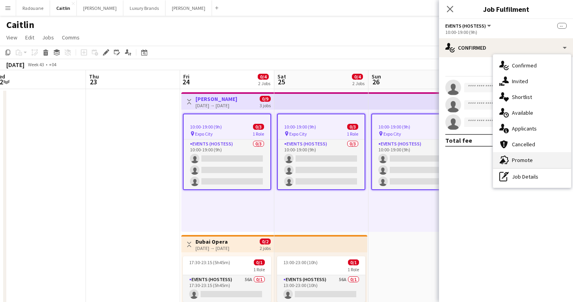
click at [519, 162] on span "Promote" at bounding box center [522, 159] width 21 height 7
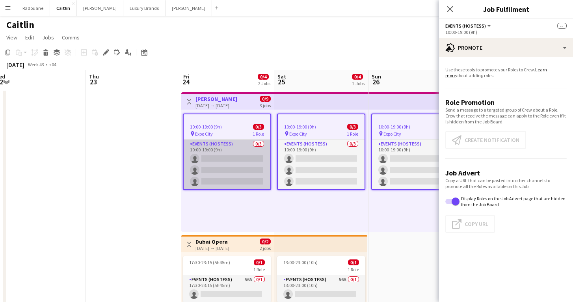
click at [210, 148] on app-card-role "Events (Hostess) 0/3 10:00-19:00 (9h) single-neutral-actions single-neutral-act…" at bounding box center [227, 164] width 87 height 50
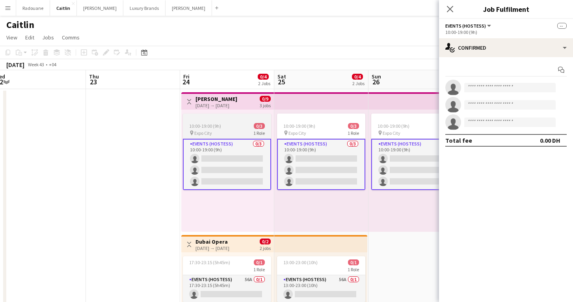
scroll to position [0, 196]
click at [199, 132] on span "Expo City" at bounding box center [203, 133] width 18 height 6
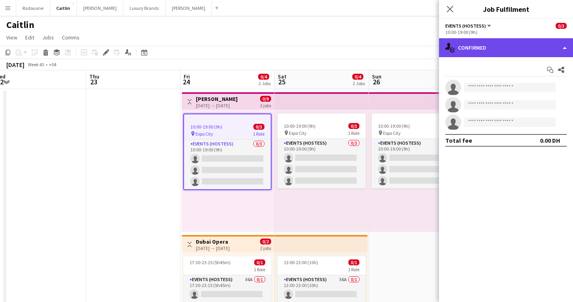
click at [497, 46] on div "single-neutral-actions-check-2 Confirmed" at bounding box center [506, 47] width 134 height 19
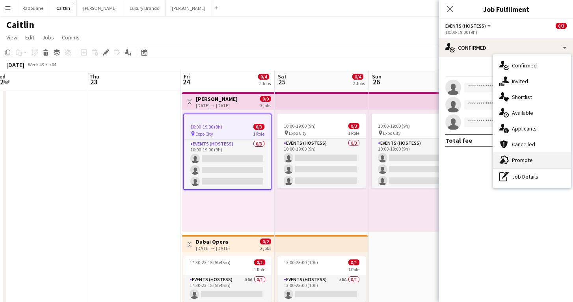
click at [536, 162] on div "advertising-megaphone Promote" at bounding box center [532, 160] width 78 height 16
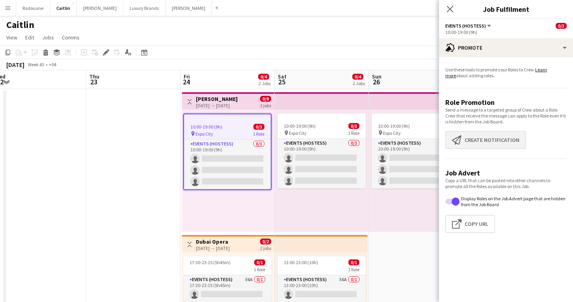
click at [486, 143] on button "Create notification Create notification" at bounding box center [485, 140] width 81 height 18
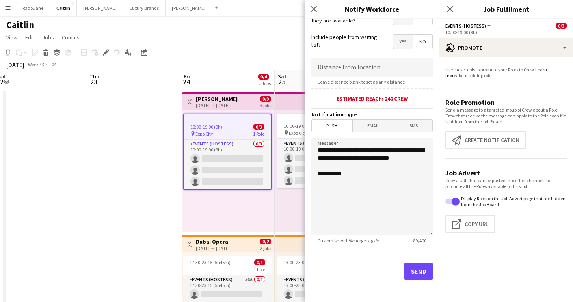
scroll to position [132, 0]
click at [412, 276] on button "Send" at bounding box center [418, 270] width 28 height 17
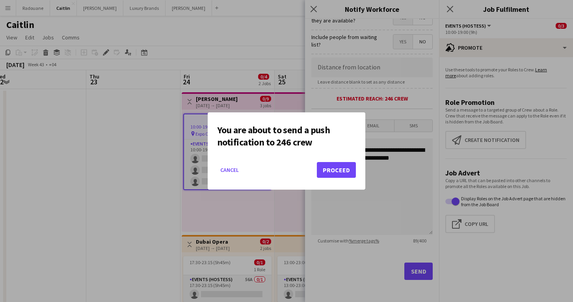
click at [331, 168] on button "Proceed" at bounding box center [336, 170] width 39 height 16
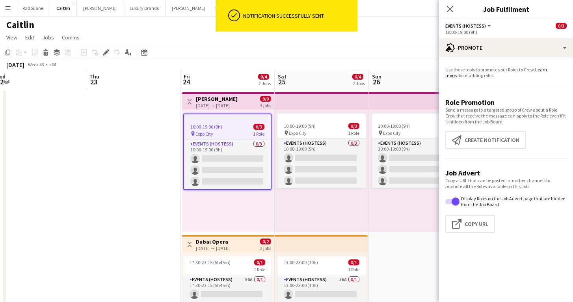
click at [121, 158] on app-date-cell at bounding box center [133, 233] width 94 height 288
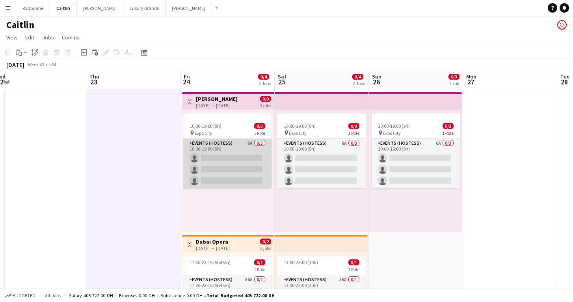
click at [222, 146] on app-card-role "Events (Hostess) 6A 0/3 10:00-19:00 (9h) single-neutral-actions single-neutral-…" at bounding box center [227, 164] width 88 height 50
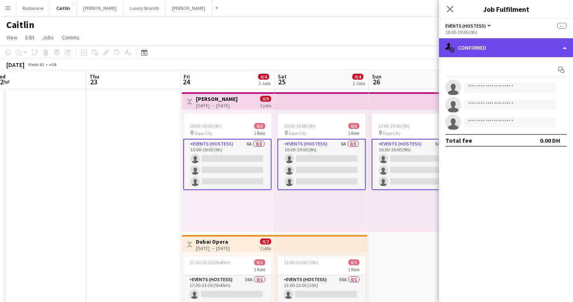
click at [540, 50] on div "single-neutral-actions-check-2 Confirmed" at bounding box center [506, 47] width 134 height 19
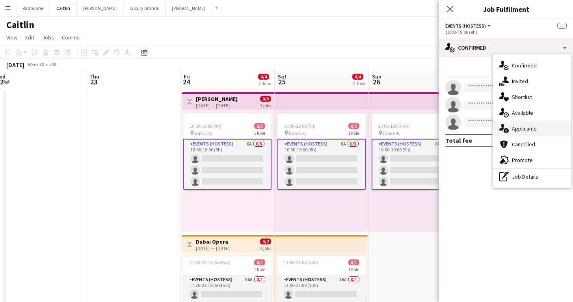
click at [536, 128] on span "Applicants" at bounding box center [524, 128] width 25 height 7
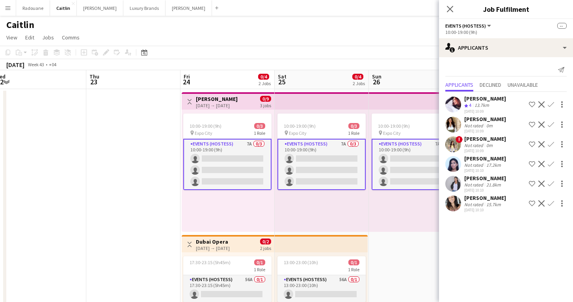
click at [461, 123] on div "[PERSON_NAME] Not rated 0m [DATE] 10:09 Shortlist crew Decline Confirm" at bounding box center [506, 124] width 134 height 18
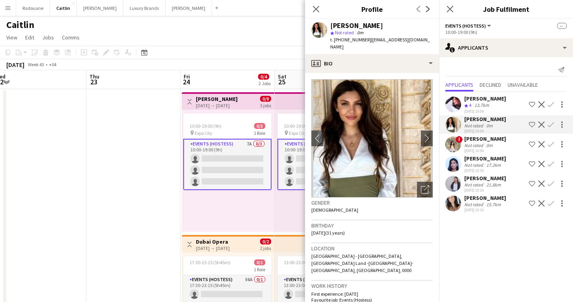
click at [453, 145] on app-user-avatar at bounding box center [453, 144] width 16 height 16
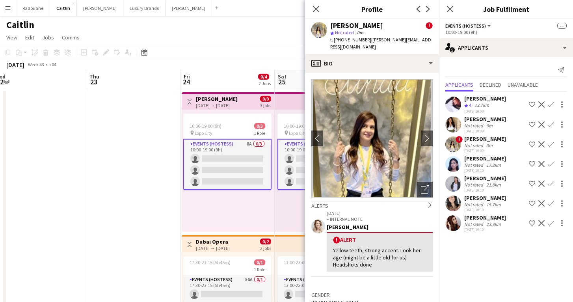
scroll to position [0, 0]
click at [472, 163] on div "Not rated" at bounding box center [474, 165] width 20 height 6
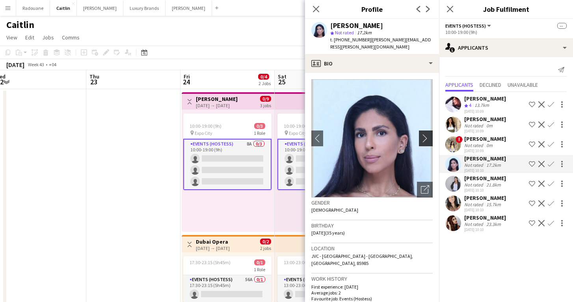
click at [427, 134] on app-icon "chevron-right" at bounding box center [427, 138] width 12 height 8
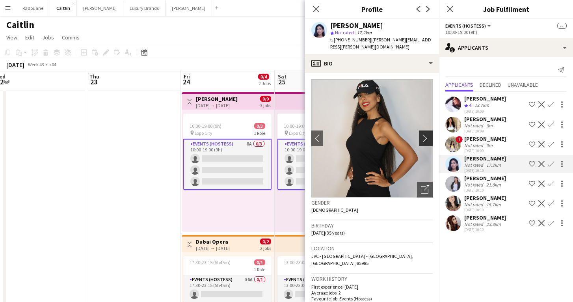
click at [425, 134] on app-icon "chevron-right" at bounding box center [427, 138] width 12 height 8
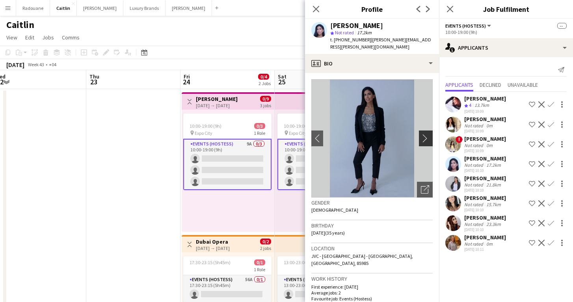
click at [425, 134] on app-icon "chevron-right" at bounding box center [427, 138] width 12 height 8
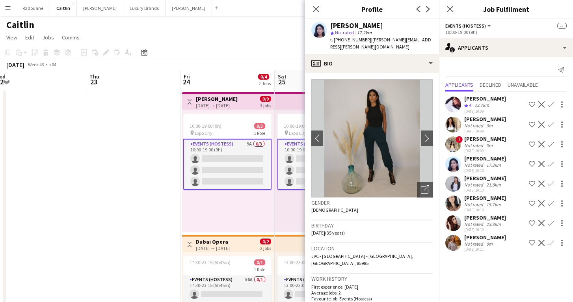
click at [456, 185] on app-user-avatar at bounding box center [453, 184] width 16 height 16
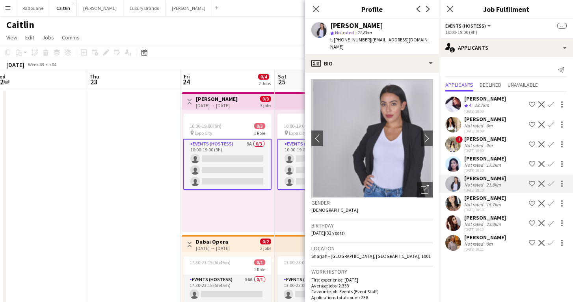
click at [457, 204] on app-user-avatar at bounding box center [453, 203] width 16 height 16
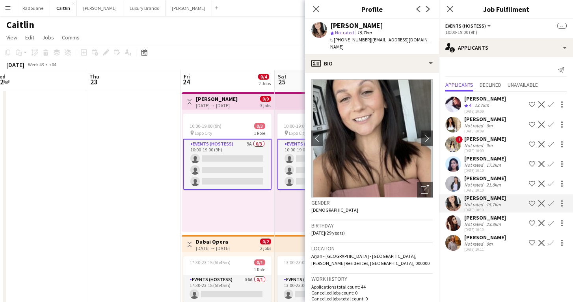
click at [455, 226] on app-user-avatar at bounding box center [453, 223] width 16 height 16
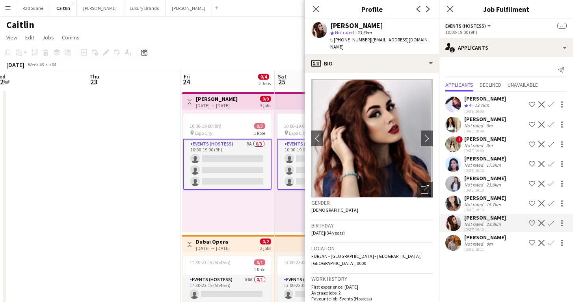
click at [455, 240] on app-user-avatar at bounding box center [453, 243] width 16 height 16
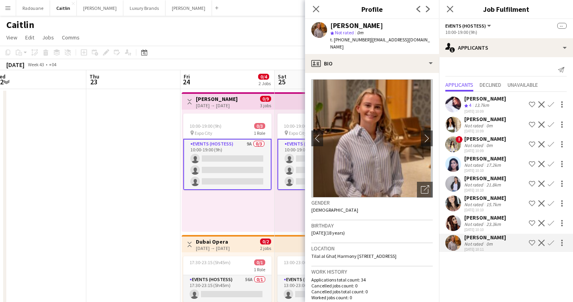
click at [119, 187] on app-date-cell at bounding box center [133, 233] width 94 height 288
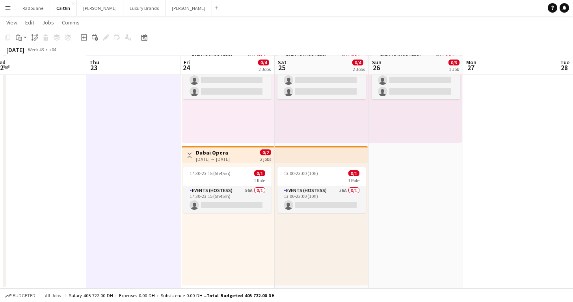
scroll to position [88, 0]
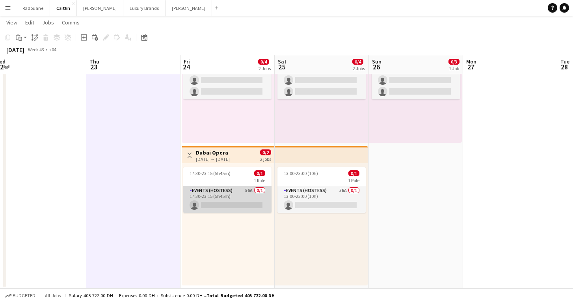
click at [239, 194] on app-card-role "Events (Hostess) 56A 0/1 17:30-23:15 (5h45m) single-neutral-actions" at bounding box center [227, 199] width 88 height 27
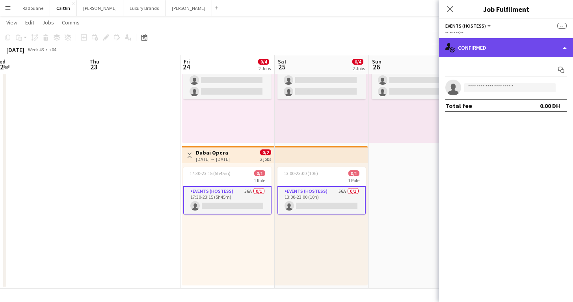
click at [505, 46] on div "single-neutral-actions-check-2 Confirmed" at bounding box center [506, 47] width 134 height 19
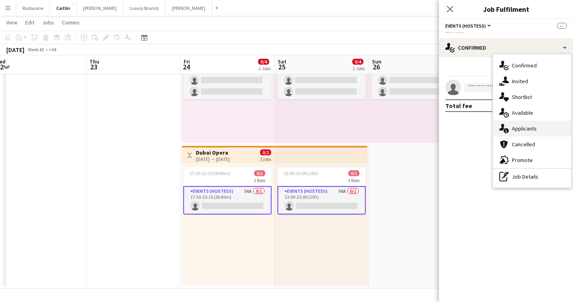
click at [529, 129] on span "Applicants" at bounding box center [524, 128] width 25 height 7
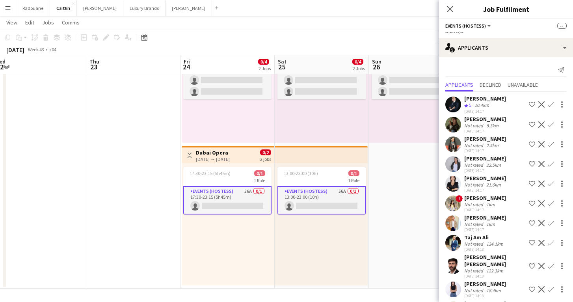
scroll to position [0, 0]
click at [133, 196] on app-date-cell at bounding box center [133, 144] width 94 height 288
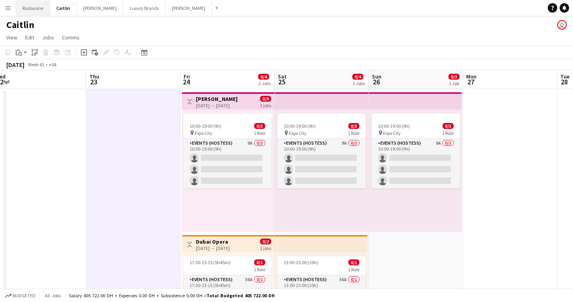
click at [35, 7] on button "Radouane Close" at bounding box center [33, 7] width 34 height 15
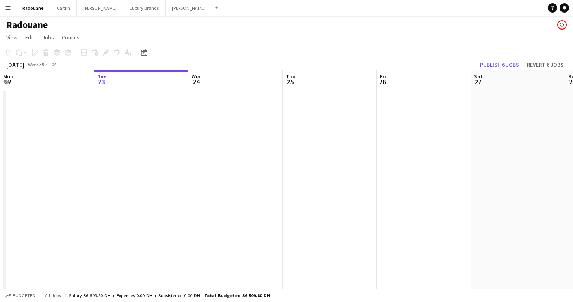
click at [8, 9] on app-icon "Menu" at bounding box center [8, 8] width 6 height 6
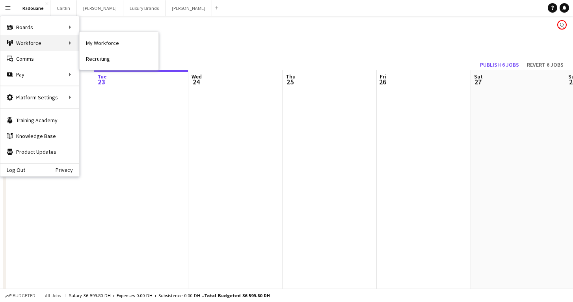
click at [43, 43] on div "Workforce Workforce" at bounding box center [39, 43] width 79 height 16
click at [71, 46] on div "Workforce Workforce" at bounding box center [39, 43] width 79 height 16
click at [67, 43] on div "Workforce Workforce" at bounding box center [39, 43] width 79 height 16
click at [95, 46] on link "My Workforce" at bounding box center [119, 43] width 79 height 16
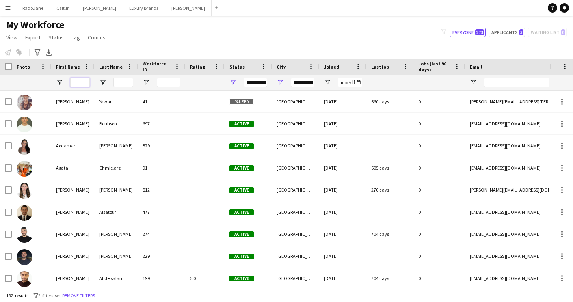
click at [77, 83] on input "First Name Filter Input" at bounding box center [80, 82] width 20 height 9
type input "**"
type input "**********"
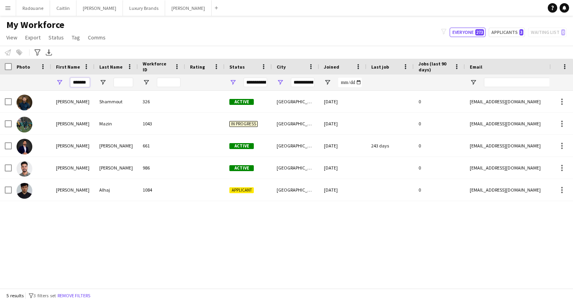
type input "********"
type input "*********"
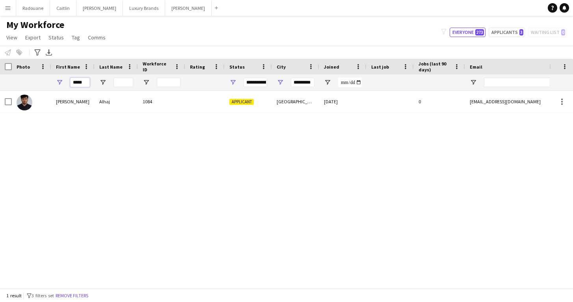
type input "****"
type input "**********"
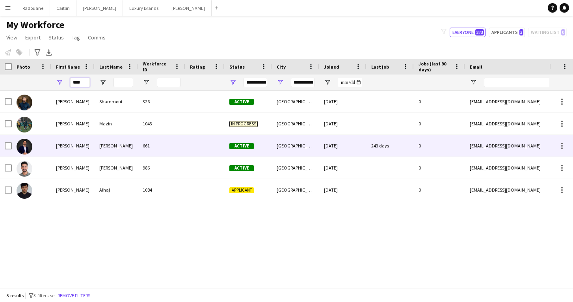
type input "****"
click at [67, 144] on div "[PERSON_NAME]" at bounding box center [72, 146] width 43 height 22
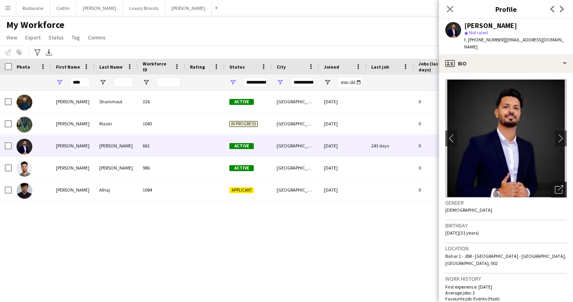
click at [559, 185] on icon "Open photos pop-in" at bounding box center [559, 189] width 8 height 8
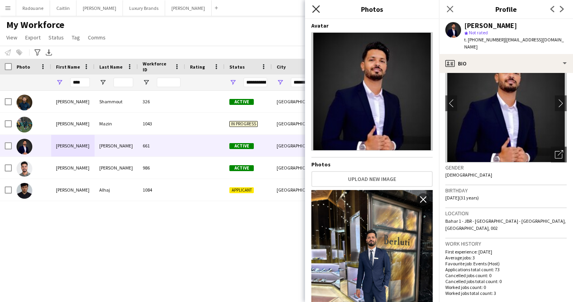
click at [318, 8] on icon "Close pop-in" at bounding box center [315, 8] width 7 height 7
